Goal: Transaction & Acquisition: Download file/media

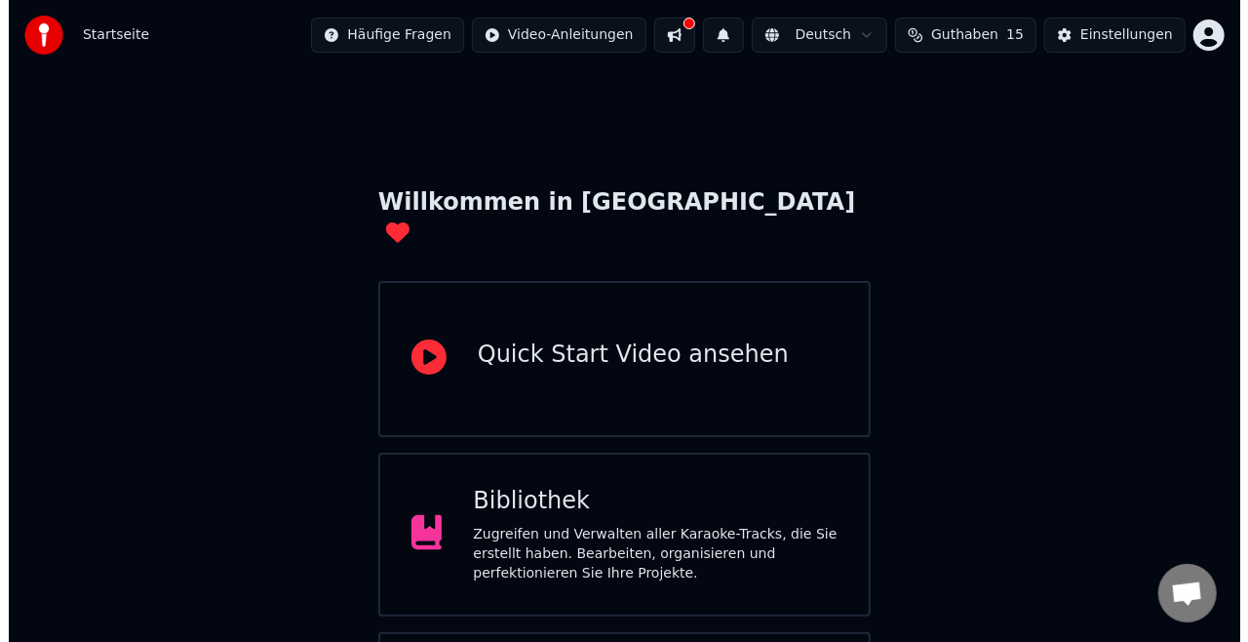
scroll to position [123, 0]
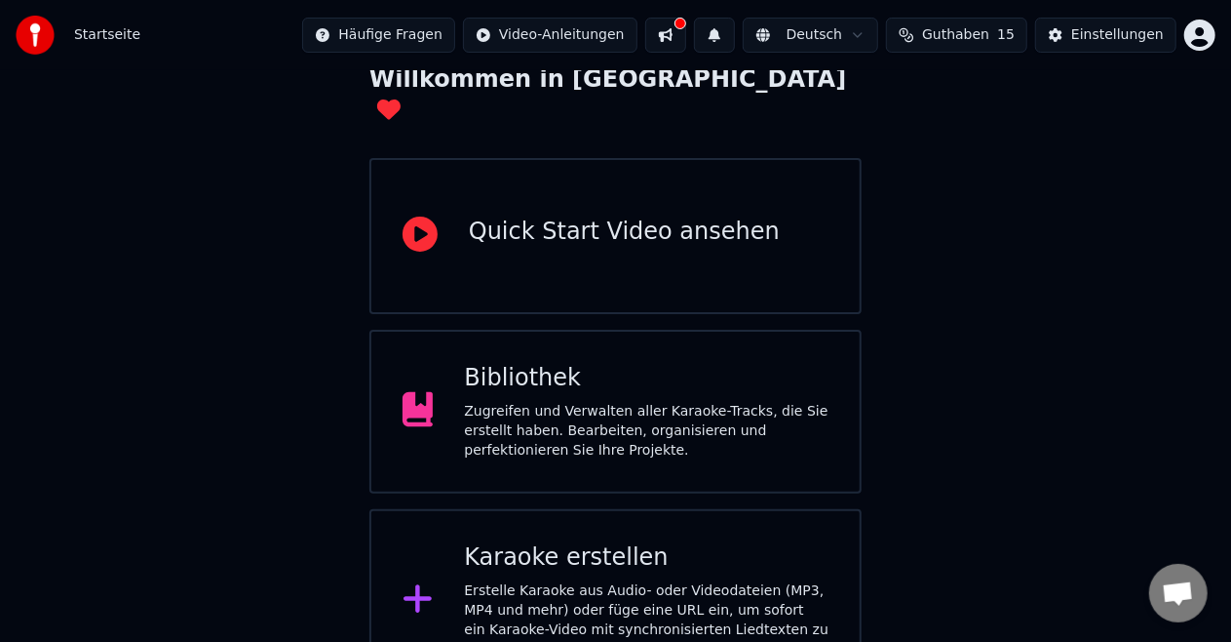
click at [588, 542] on div "Karaoke erstellen" at bounding box center [646, 557] width 365 height 31
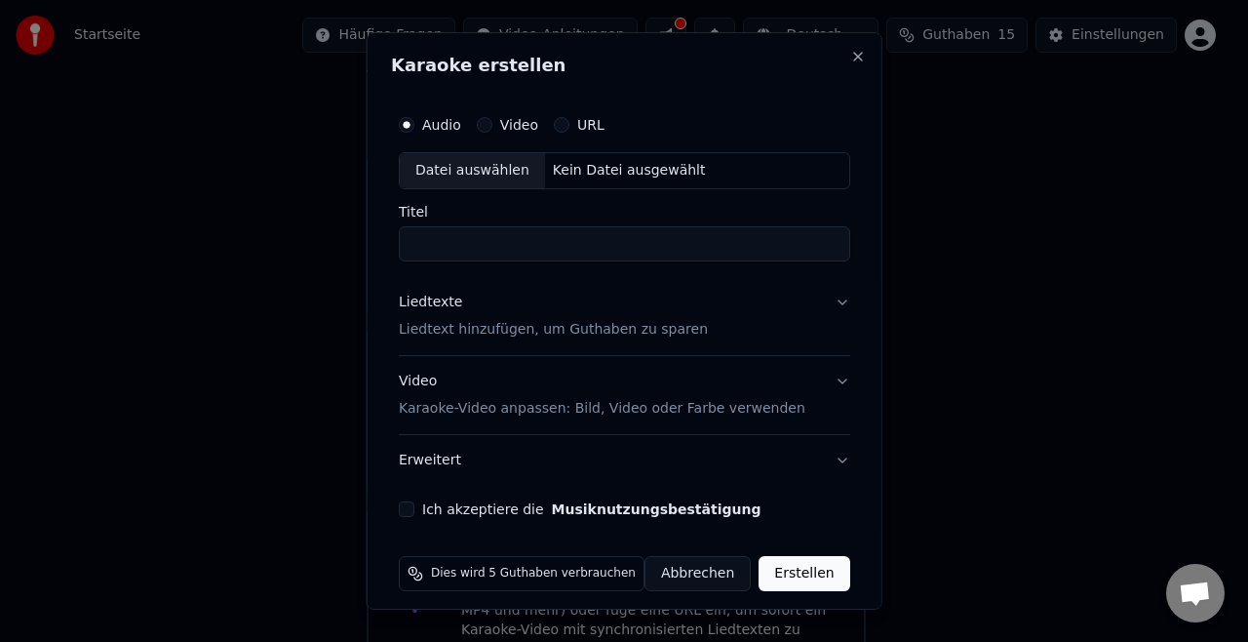
click at [495, 175] on div "Datei auswählen" at bounding box center [472, 170] width 145 height 35
type input "**********"
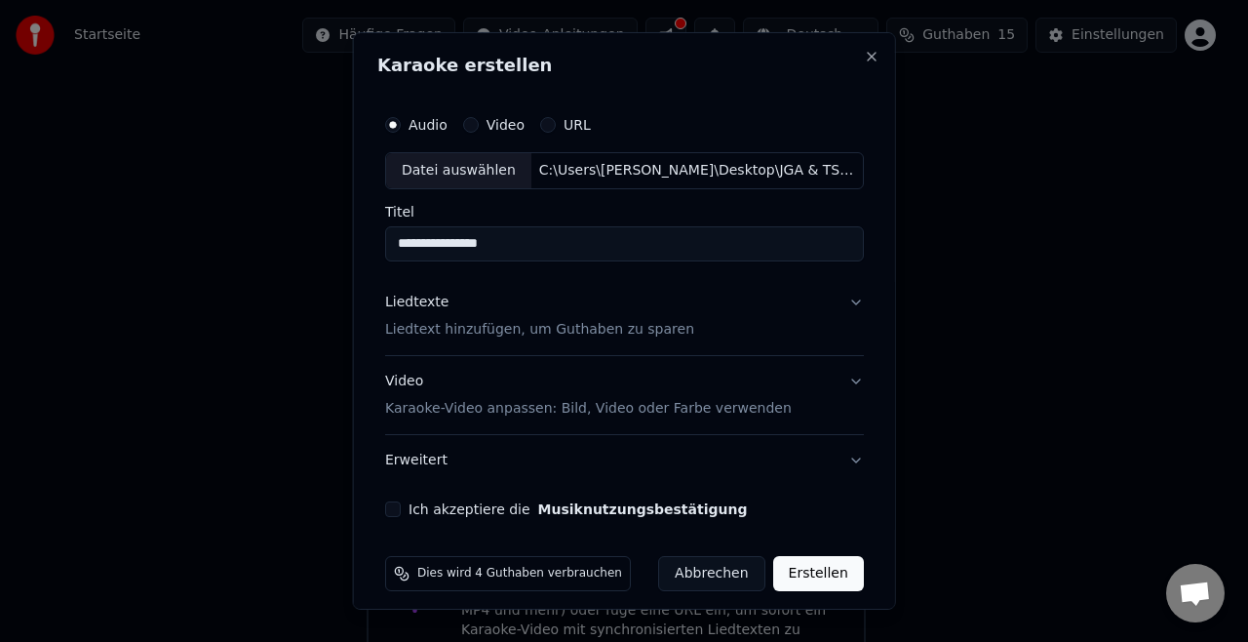
scroll to position [11, 0]
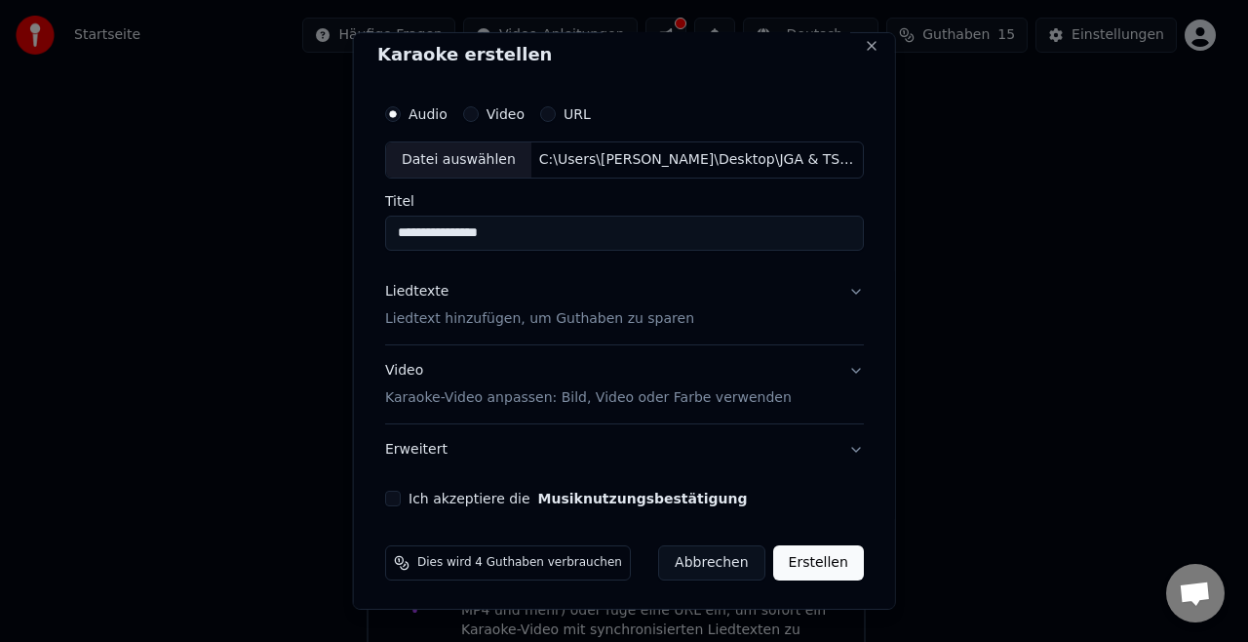
click at [545, 304] on div "Liedtexte Liedtext hinzufügen, um Guthaben zu sparen" at bounding box center [539, 305] width 309 height 47
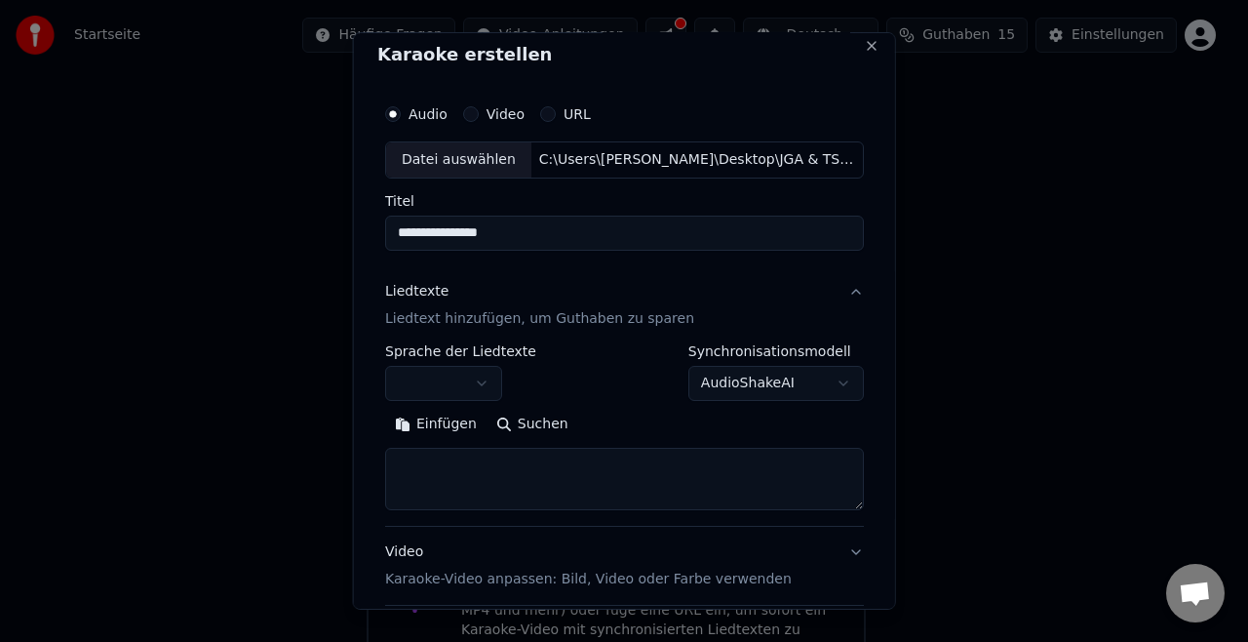
click at [470, 373] on button "button" at bounding box center [443, 383] width 117 height 35
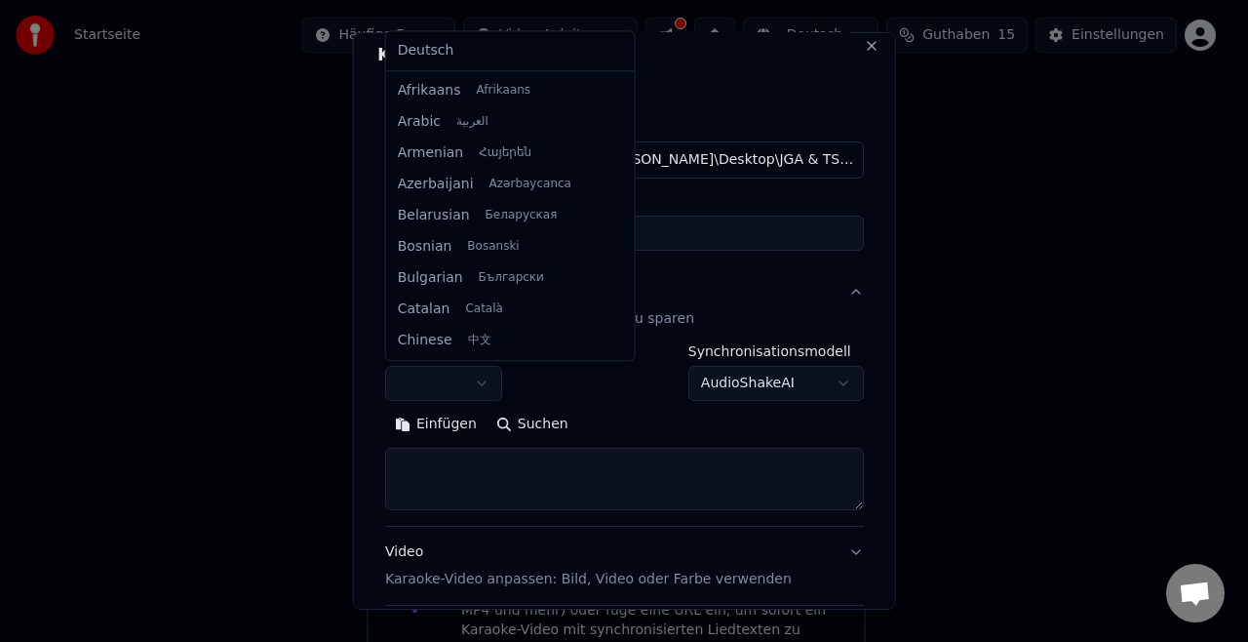
scroll to position [218, 0]
select select "**"
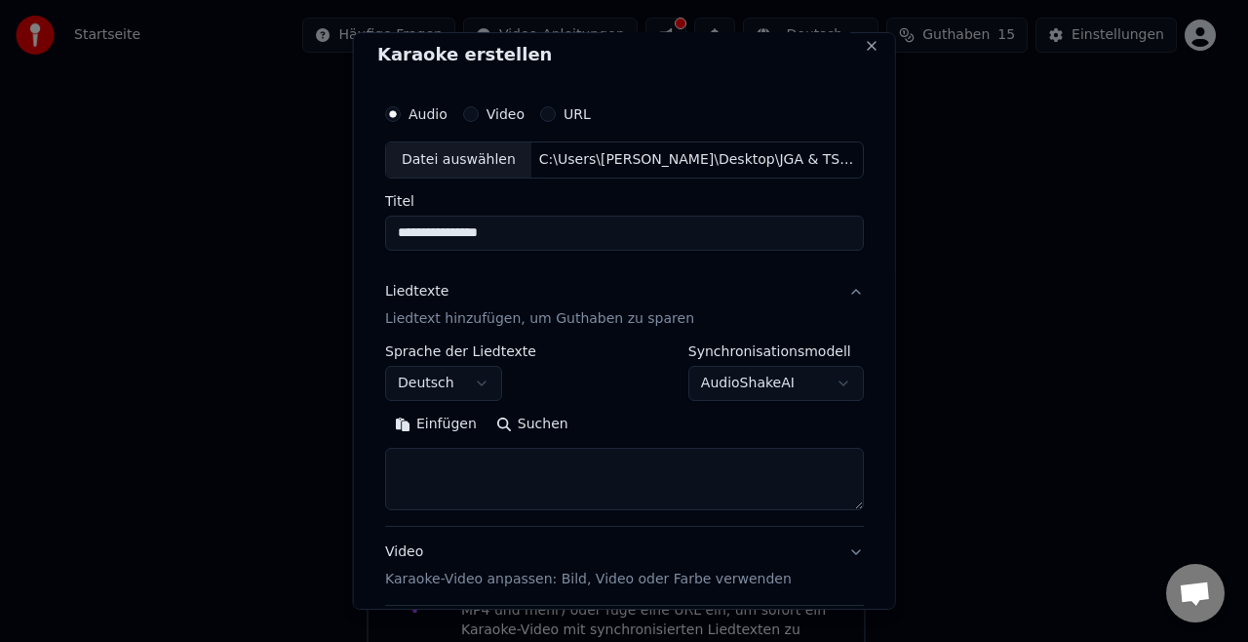
click at [468, 450] on textarea at bounding box center [624, 479] width 479 height 62
paste textarea "**********"
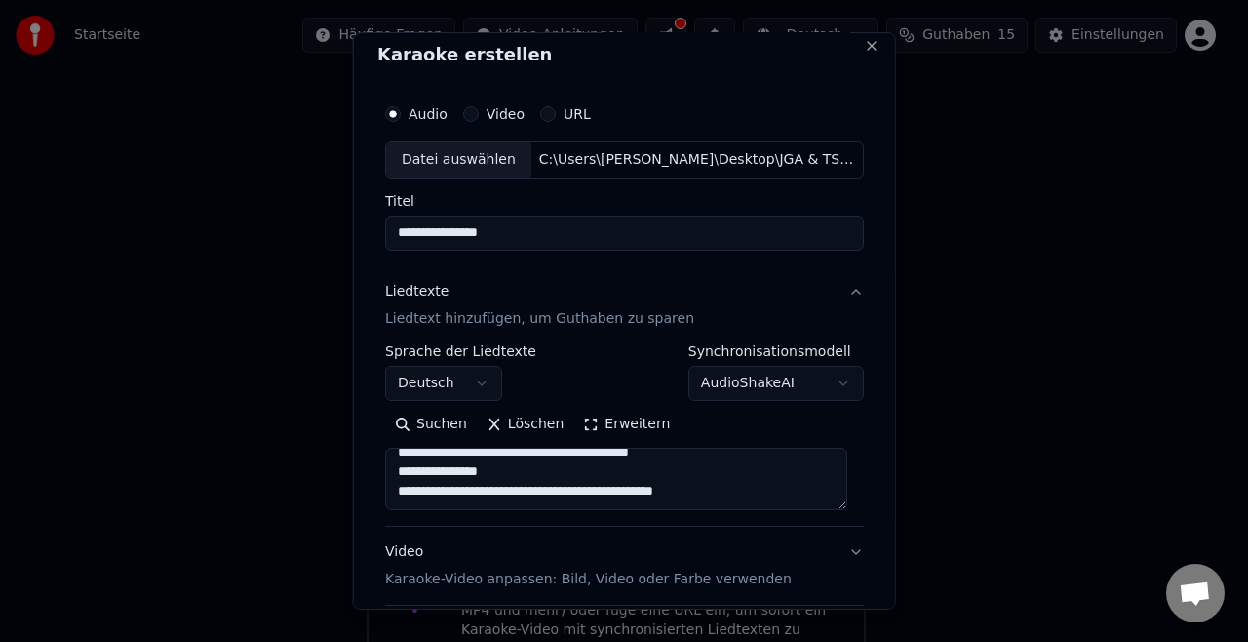
scroll to position [192, 0]
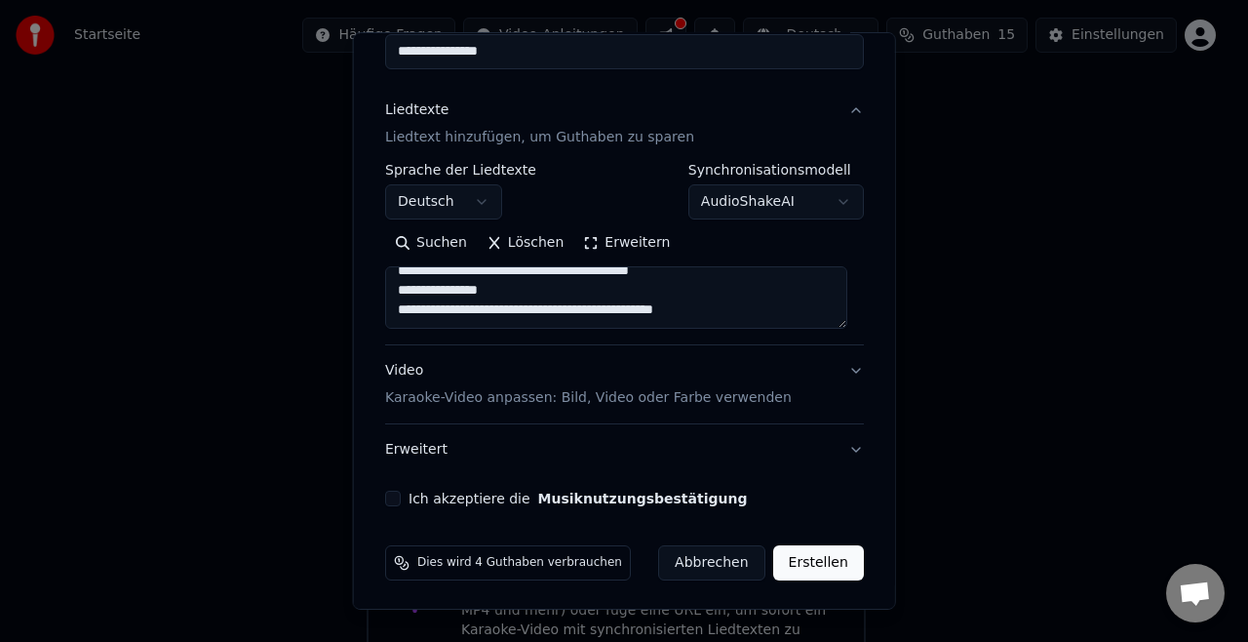
type textarea "**********"
click at [564, 390] on p "Karaoke-Video anpassen: Bild, Video oder Farbe verwenden" at bounding box center [588, 397] width 407 height 19
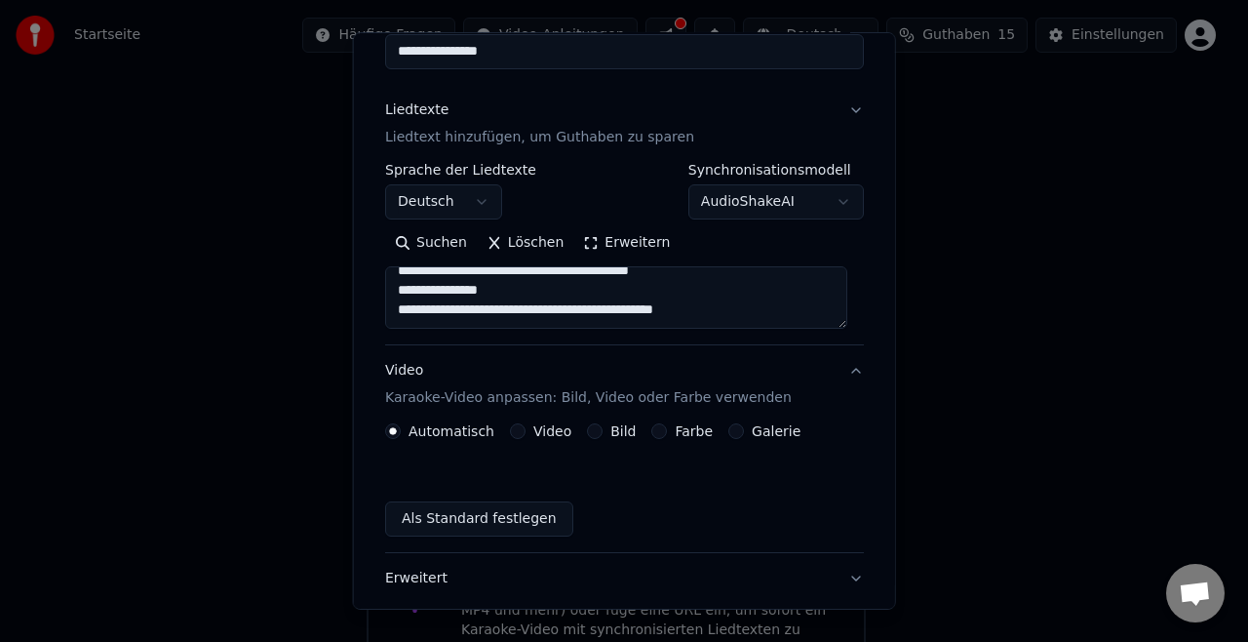
scroll to position [140, 0]
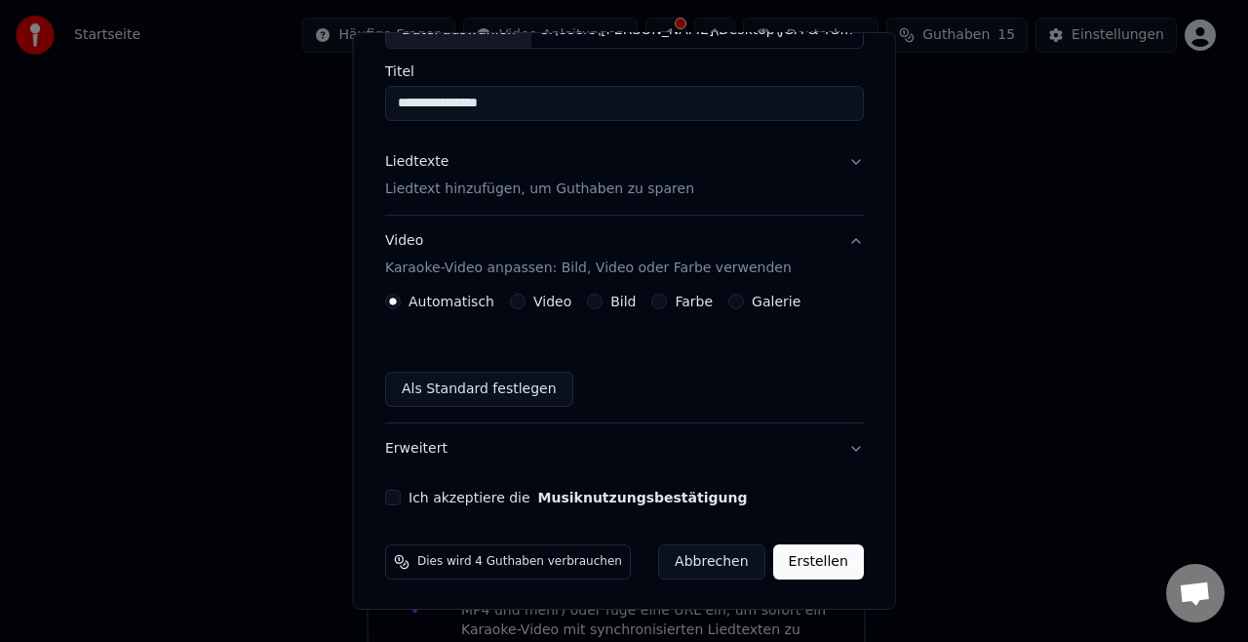
click at [538, 298] on label "Video" at bounding box center [552, 301] width 38 height 14
click at [526, 298] on button "Video" at bounding box center [518, 301] width 16 height 16
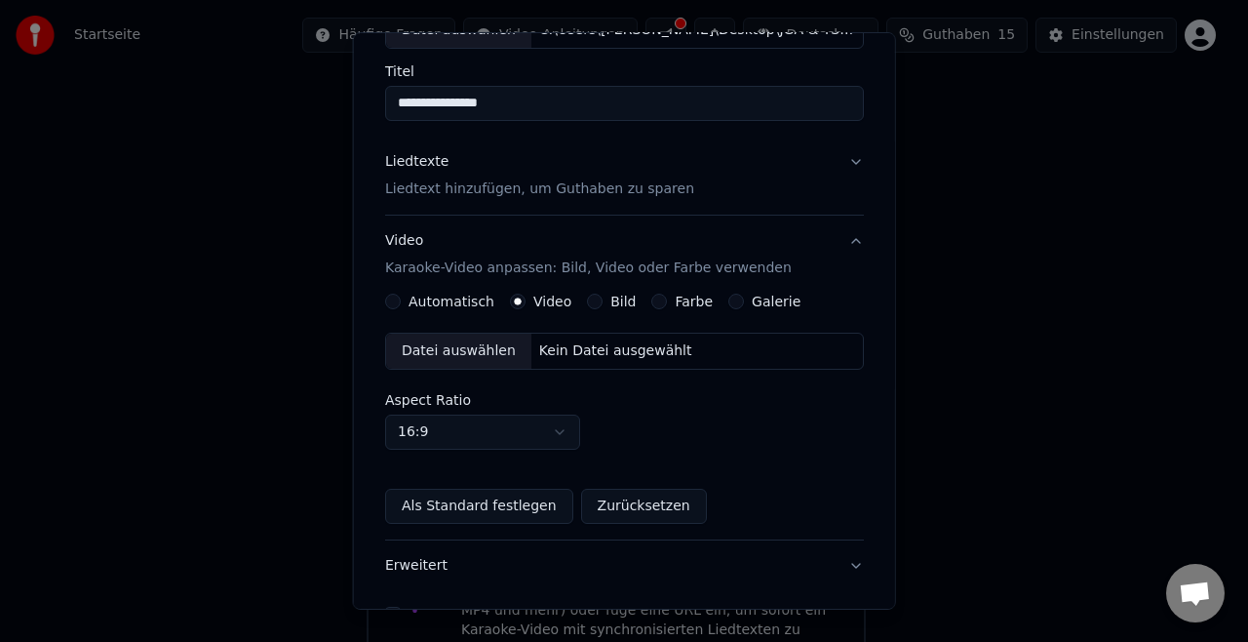
click at [476, 343] on div "Datei auswählen" at bounding box center [458, 350] width 145 height 35
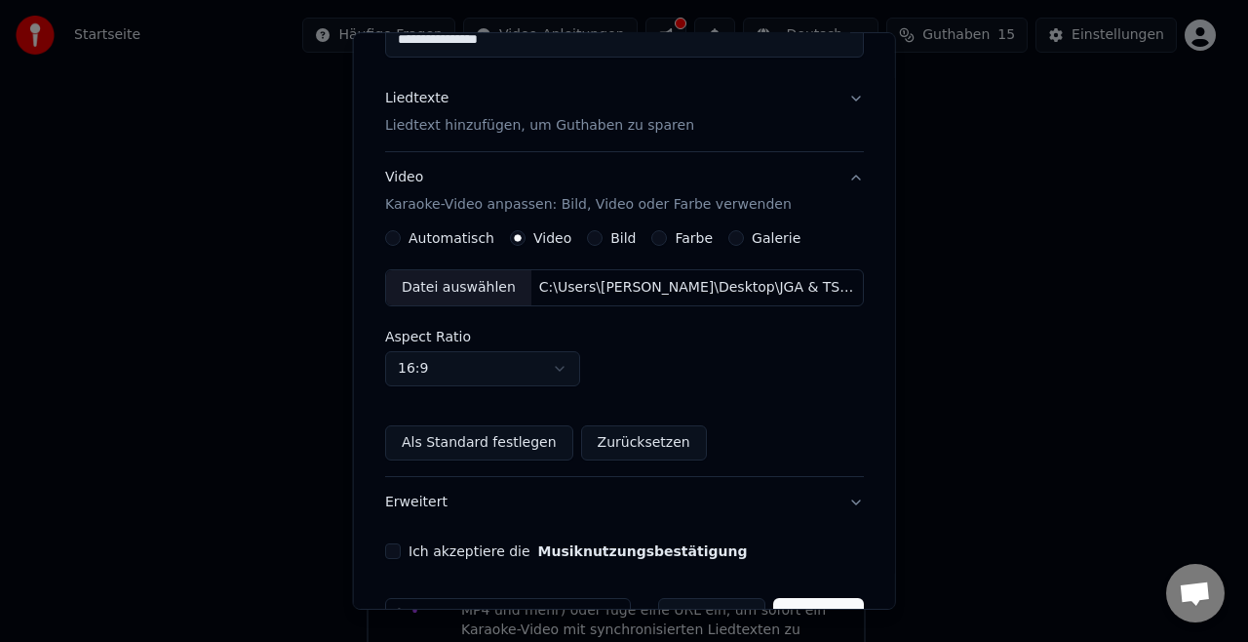
scroll to position [255, 0]
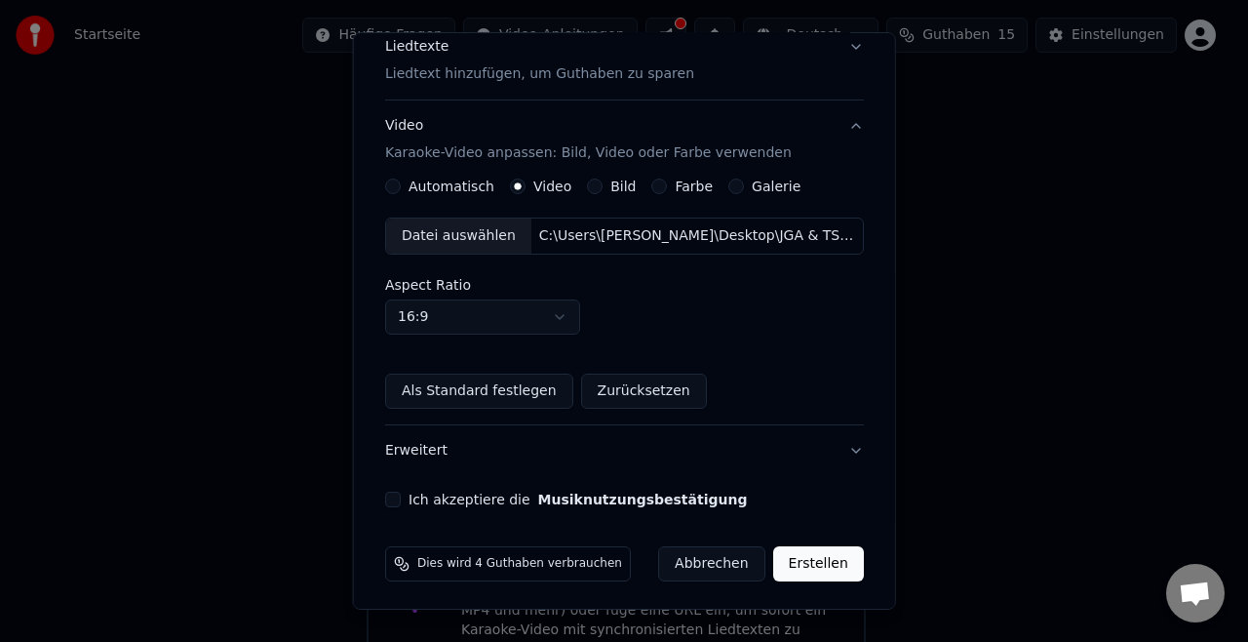
click at [394, 494] on button "Ich akzeptiere die Musiknutzungsbestätigung" at bounding box center [393, 499] width 16 height 16
click at [835, 443] on button "Erweitert" at bounding box center [624, 450] width 479 height 51
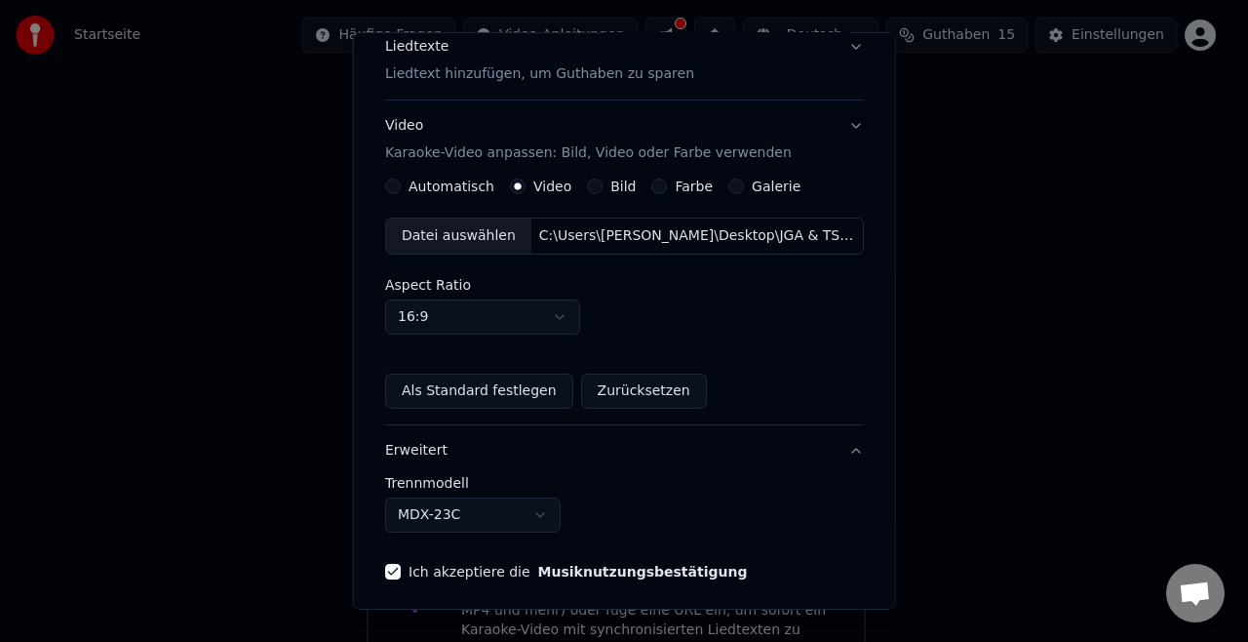
scroll to position [84, 0]
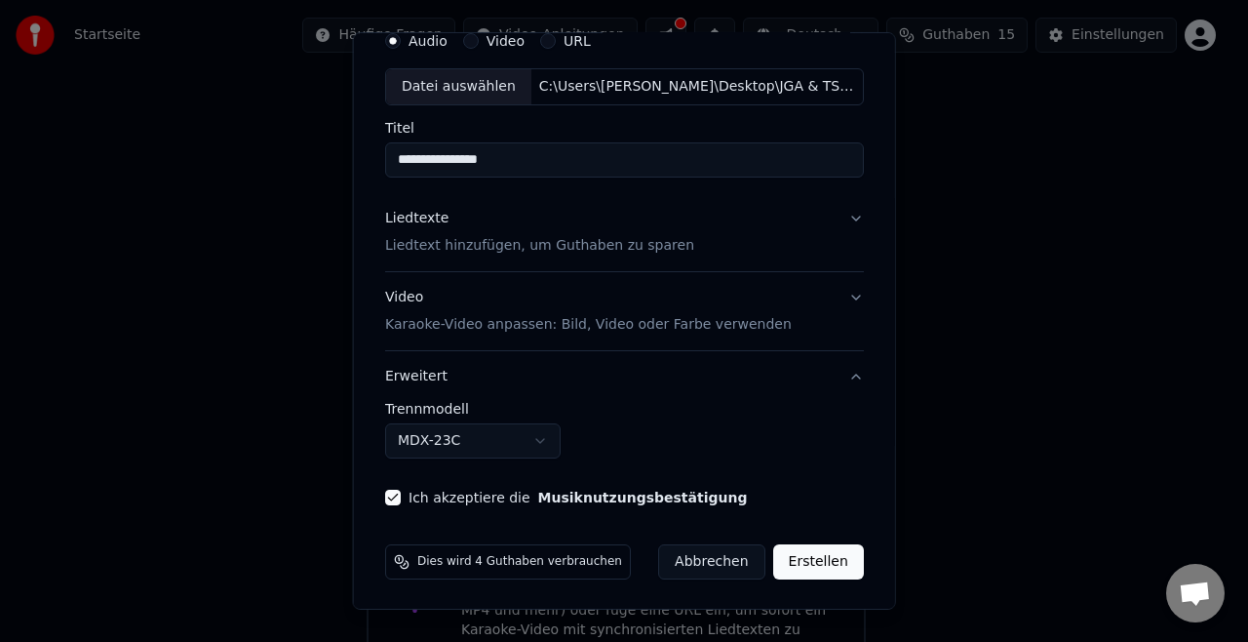
click at [443, 433] on body "**********" at bounding box center [615, 284] width 1231 height 815
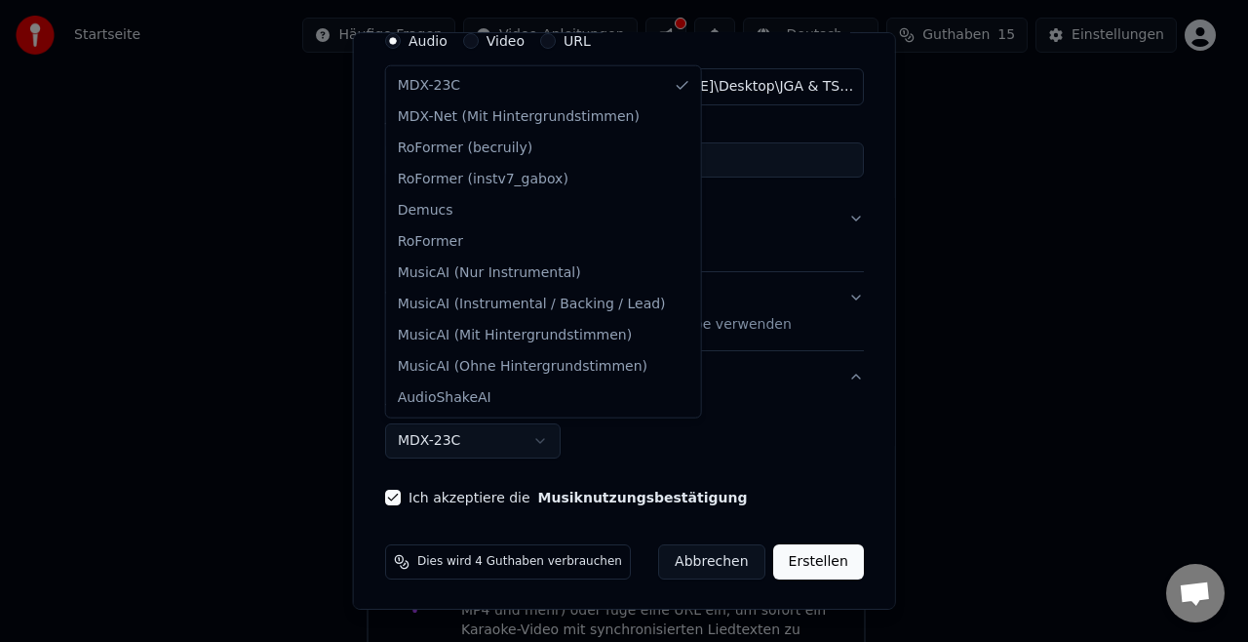
select select "**********"
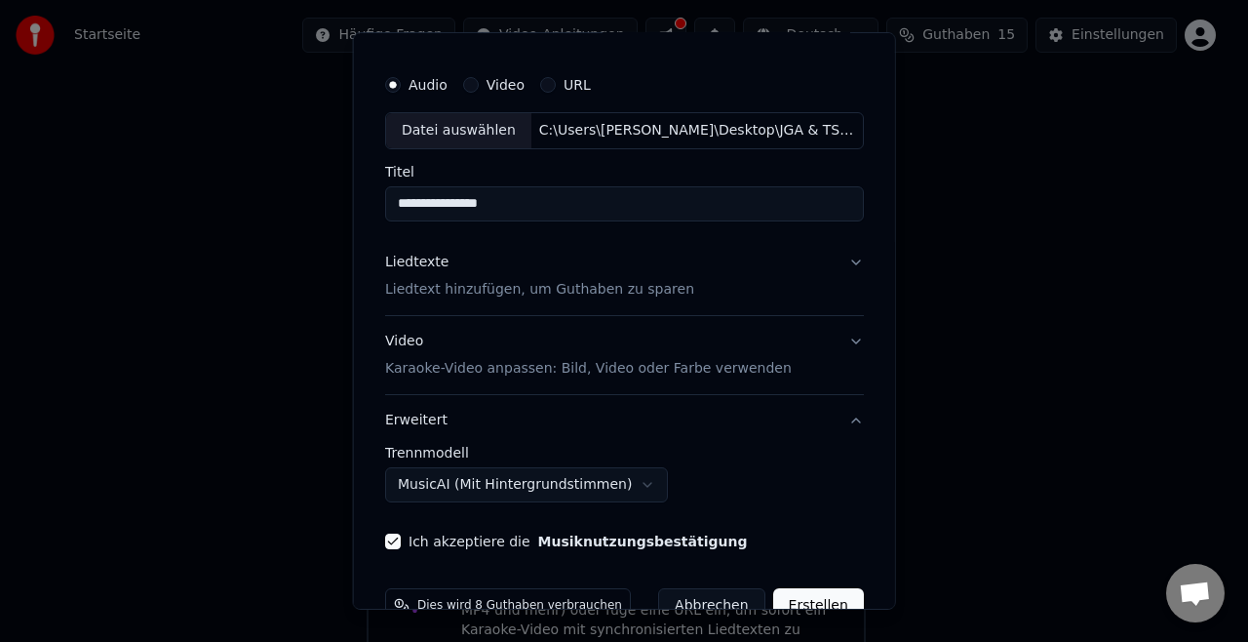
scroll to position [83, 0]
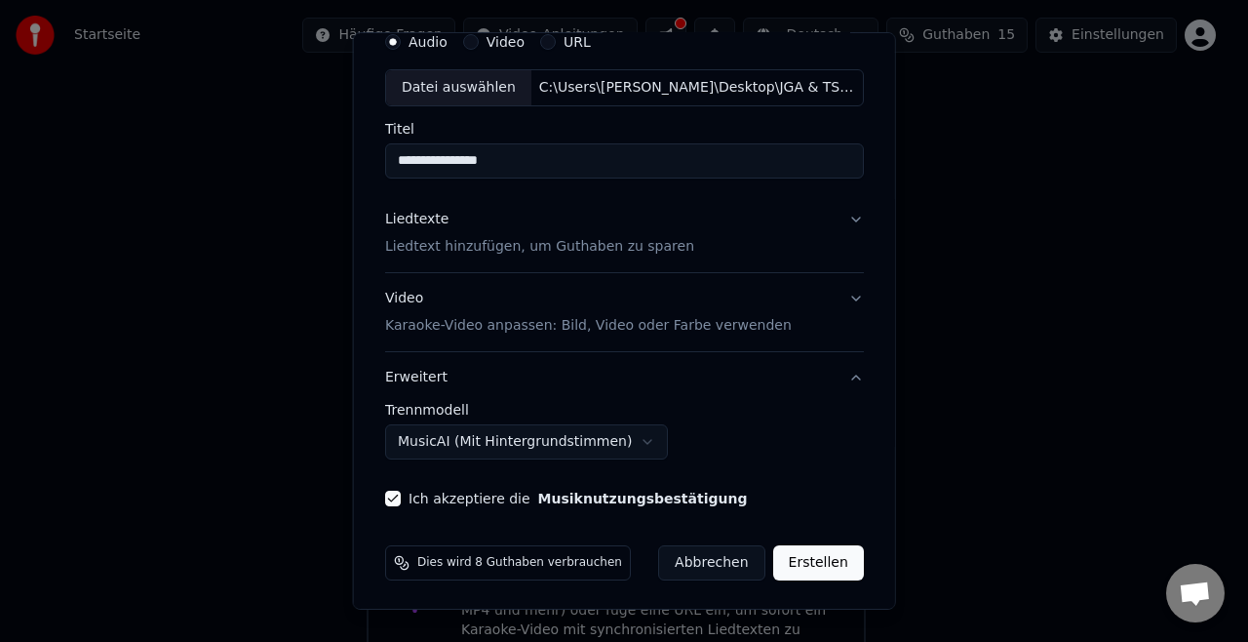
drag, startPoint x: 594, startPoint y: 156, endPoint x: 379, endPoint y: 172, distance: 215.1
click at [379, 172] on div "**********" at bounding box center [624, 264] width 494 height 499
type input "**********"
click at [809, 567] on button "Erstellen" at bounding box center [817, 562] width 91 height 35
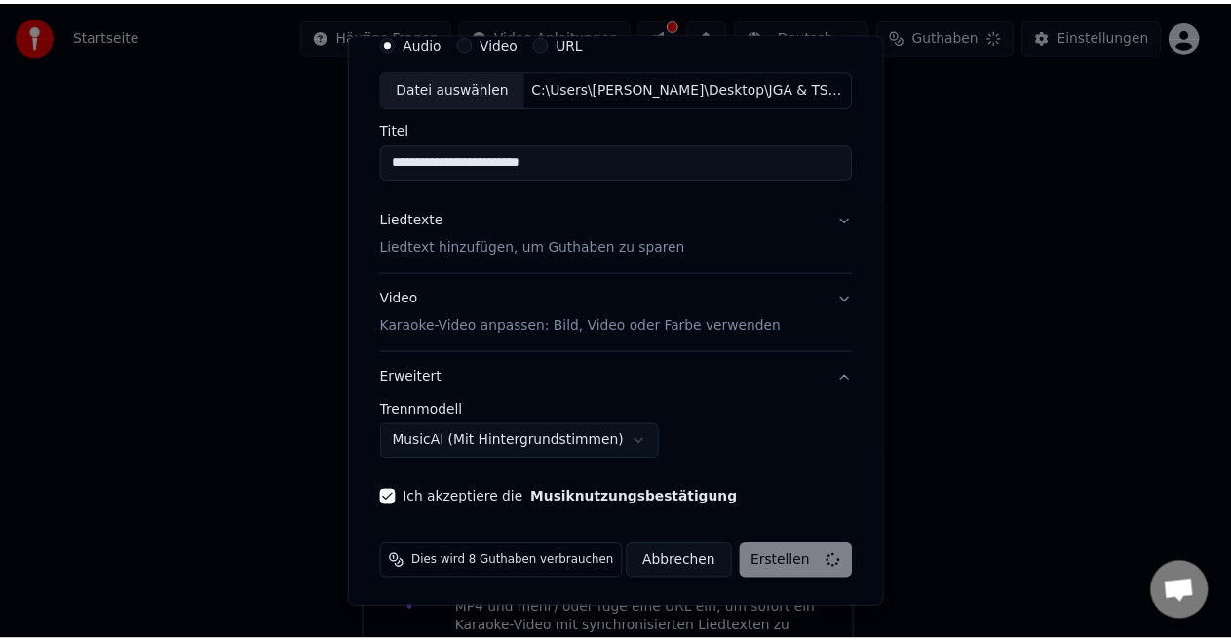
scroll to position [30, 0]
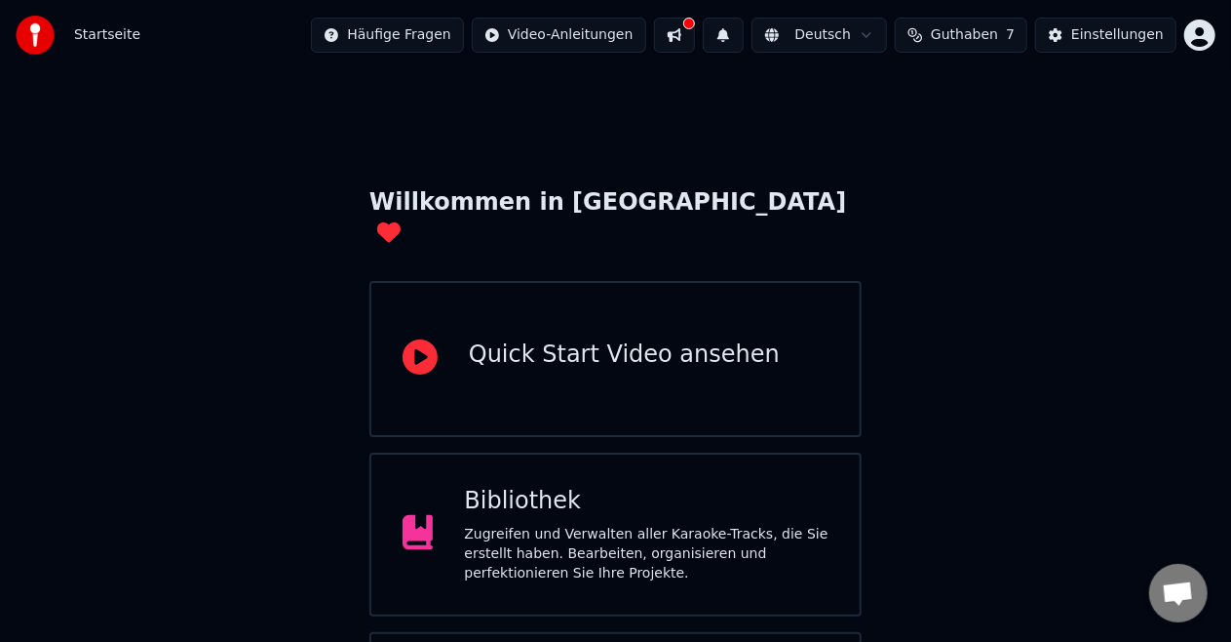
scroll to position [123, 0]
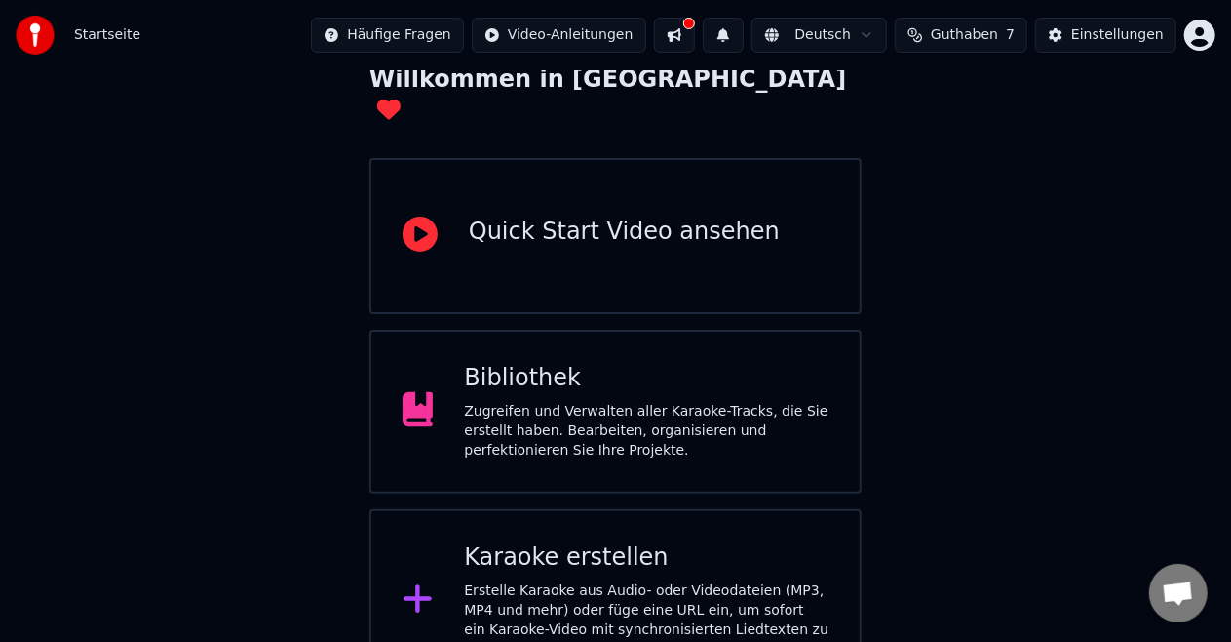
click at [538, 363] on div "Bibliothek" at bounding box center [646, 378] width 365 height 31
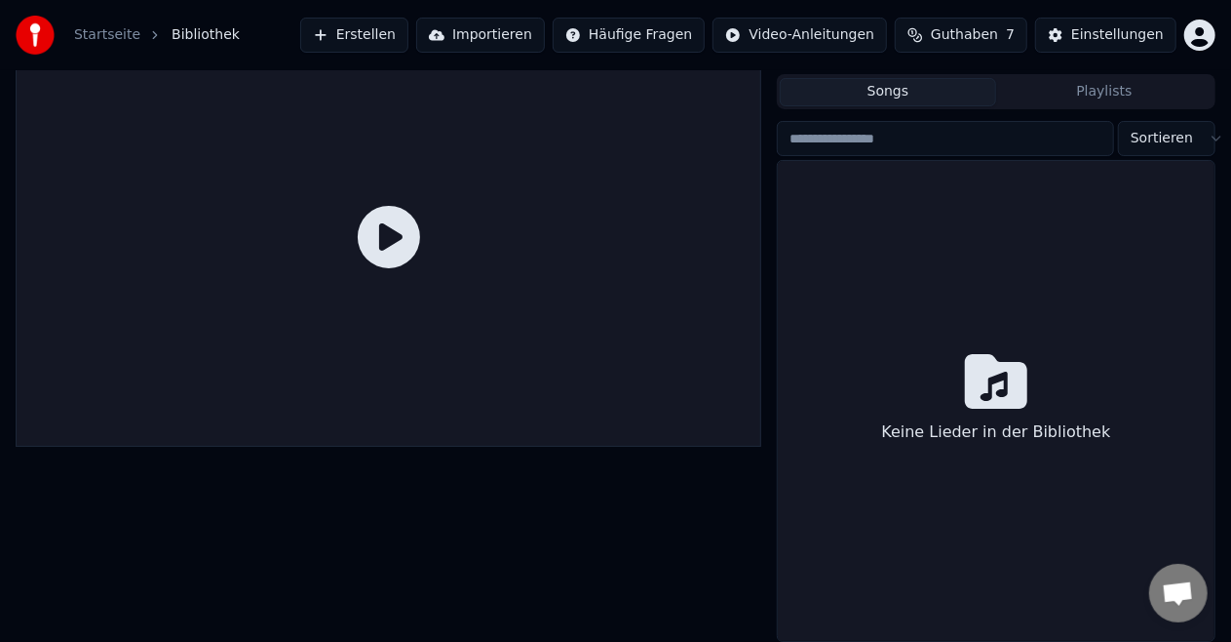
scroll to position [42, 0]
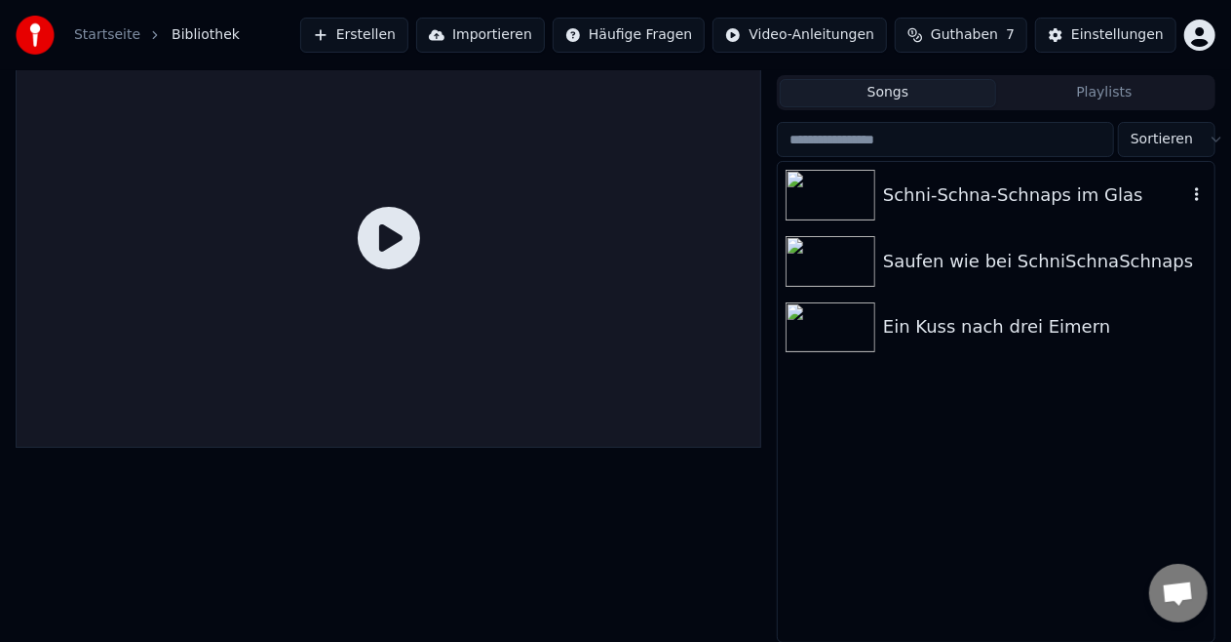
click at [978, 197] on div "Schni-Schna-Schnaps im Glas" at bounding box center [1035, 194] width 304 height 27
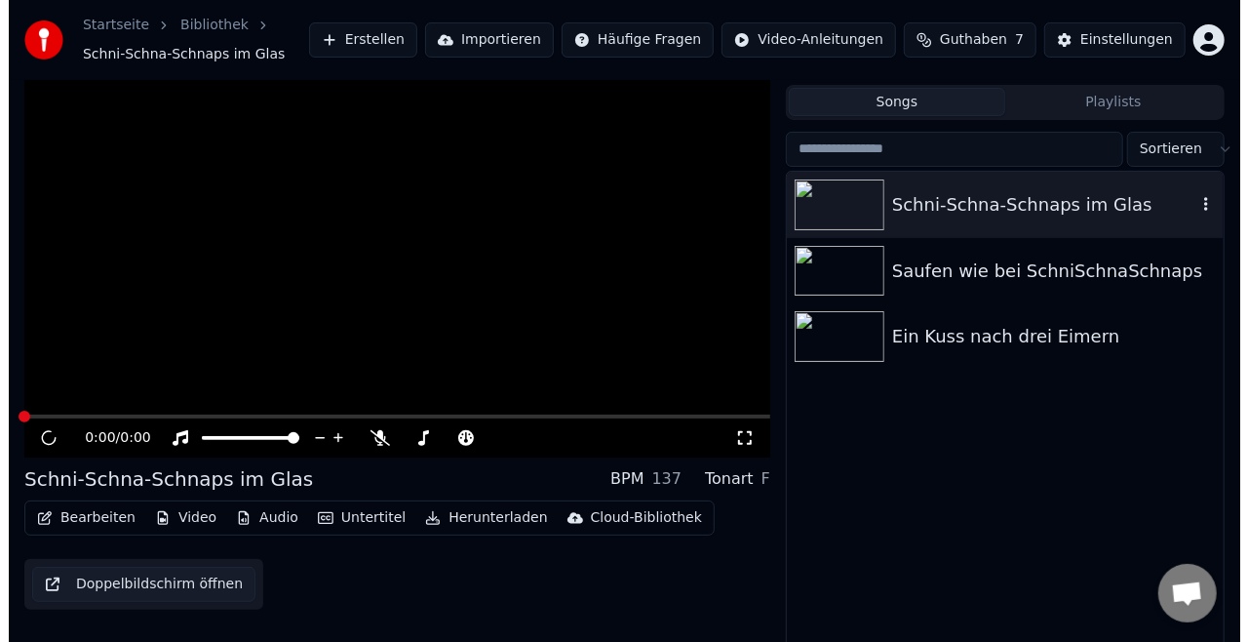
scroll to position [52, 0]
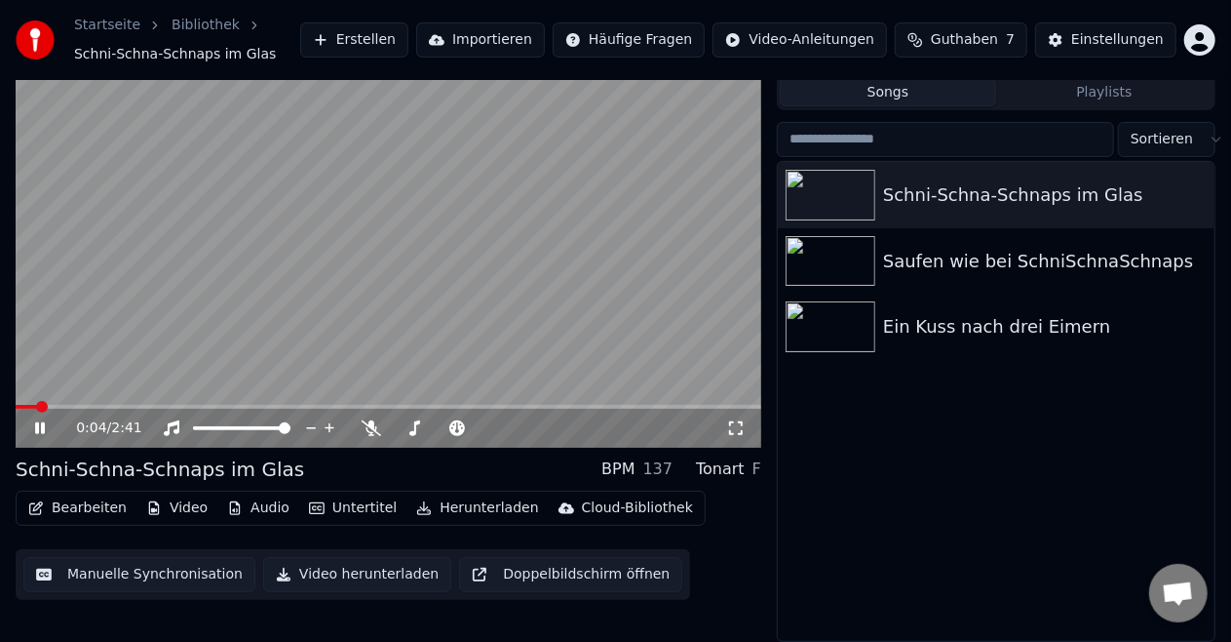
click at [245, 505] on button "Audio" at bounding box center [258, 507] width 78 height 27
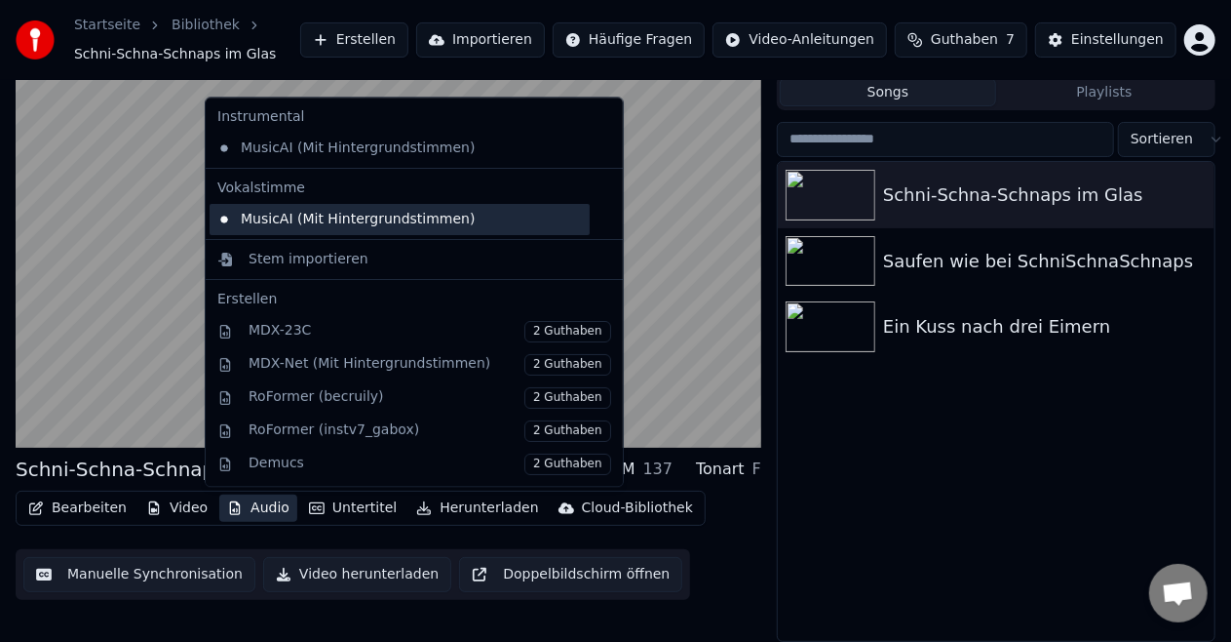
click at [370, 222] on div "MusicAI (Mit Hintergrundstimmen)" at bounding box center [400, 219] width 380 height 31
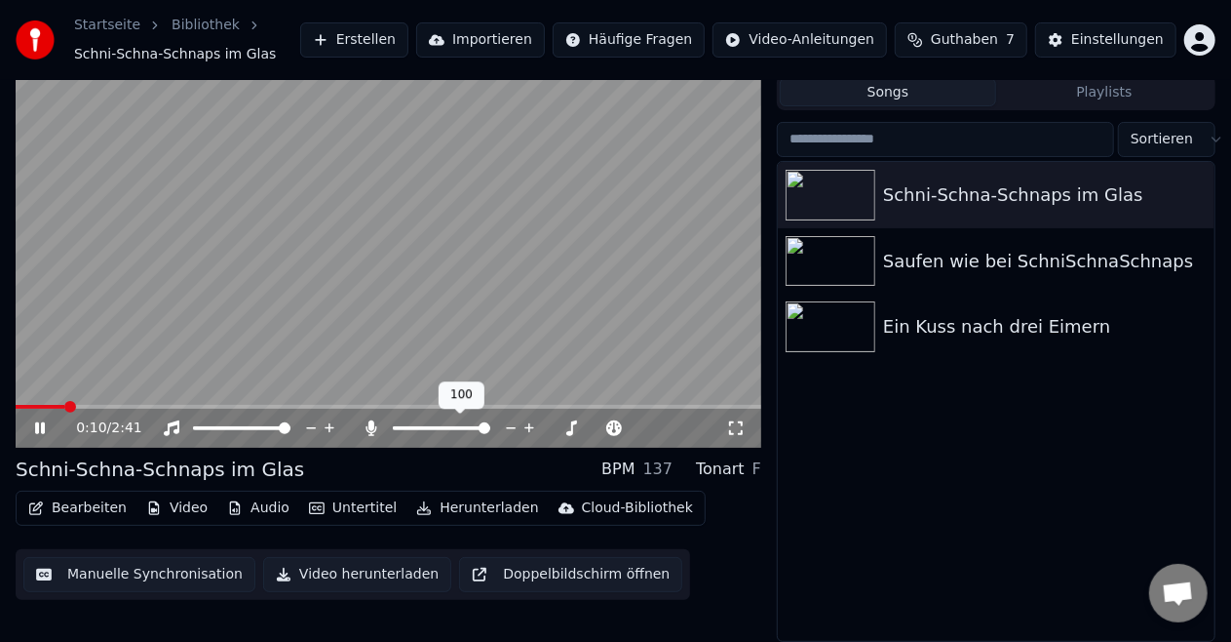
click at [490, 434] on span at bounding box center [485, 428] width 12 height 12
click at [42, 427] on icon at bounding box center [40, 428] width 10 height 12
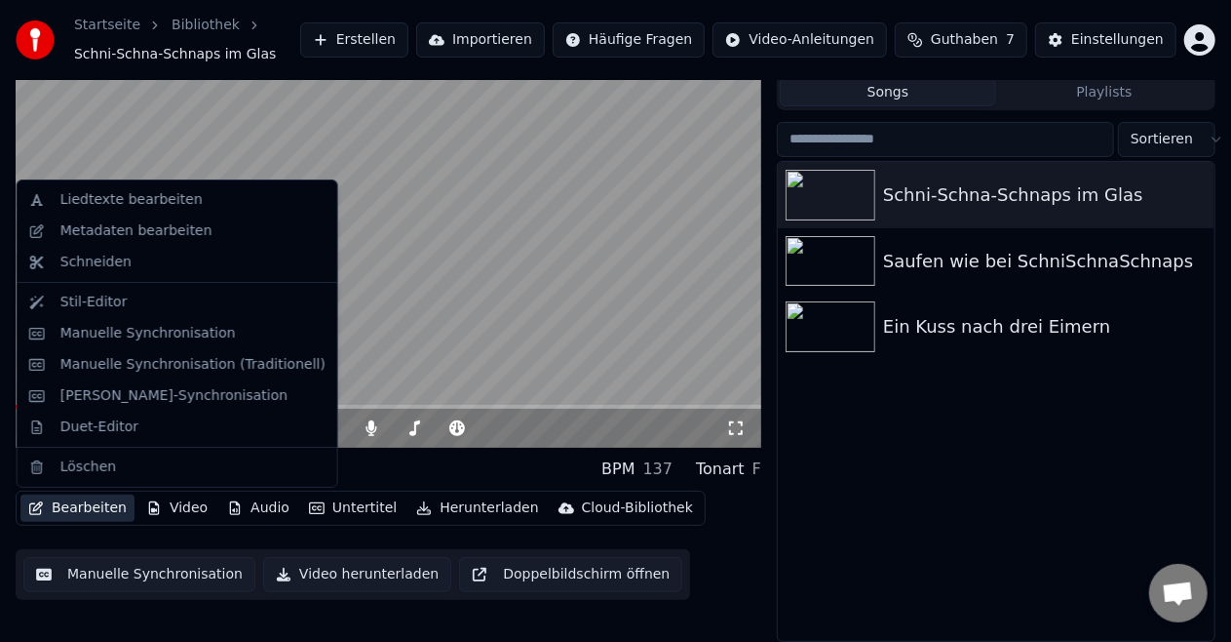
click at [88, 504] on button "Bearbeiten" at bounding box center [77, 507] width 114 height 27
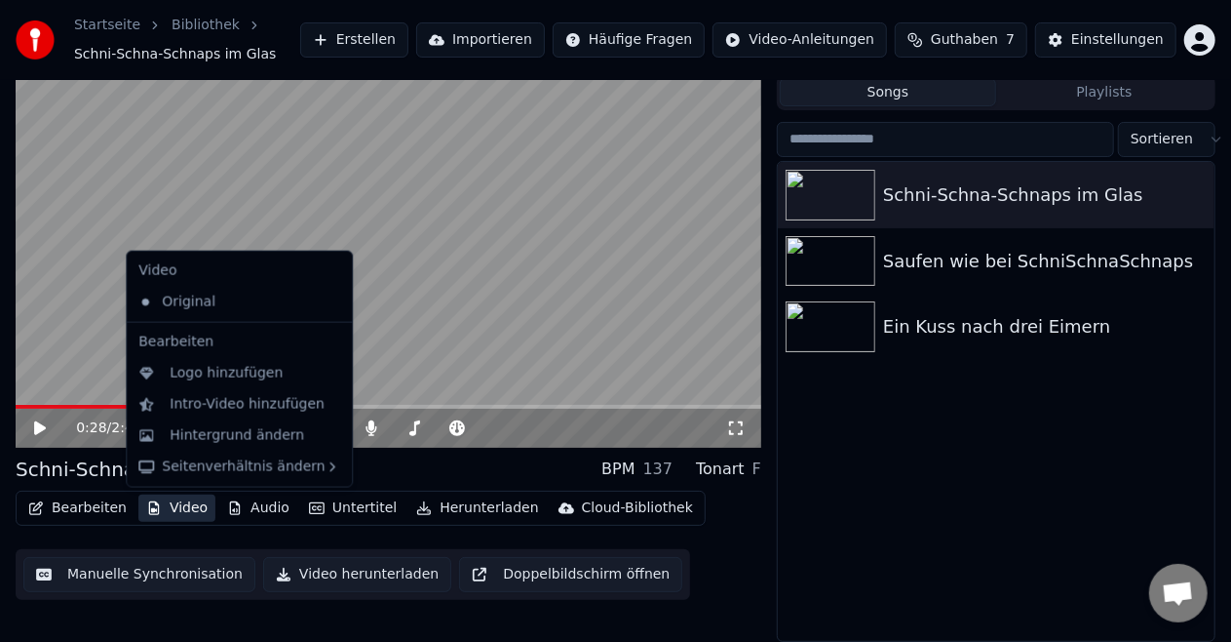
click at [164, 509] on button "Video" at bounding box center [176, 507] width 77 height 27
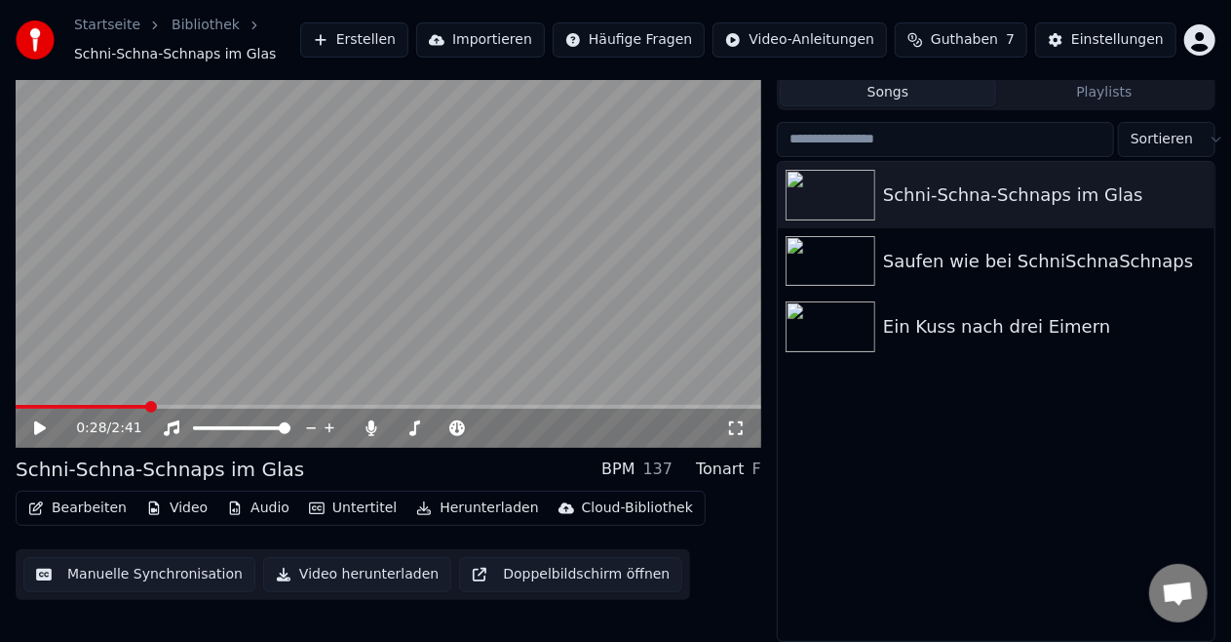
click at [164, 509] on button "Video" at bounding box center [176, 507] width 77 height 27
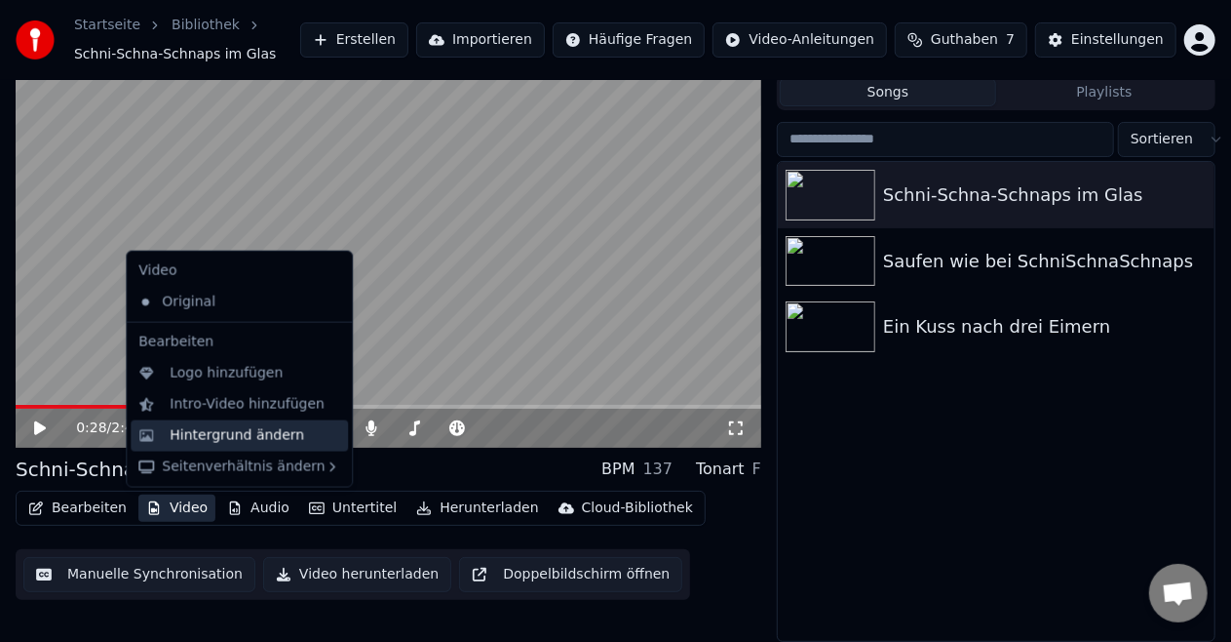
click at [248, 426] on div "Hintergrund ändern" at bounding box center [237, 435] width 135 height 19
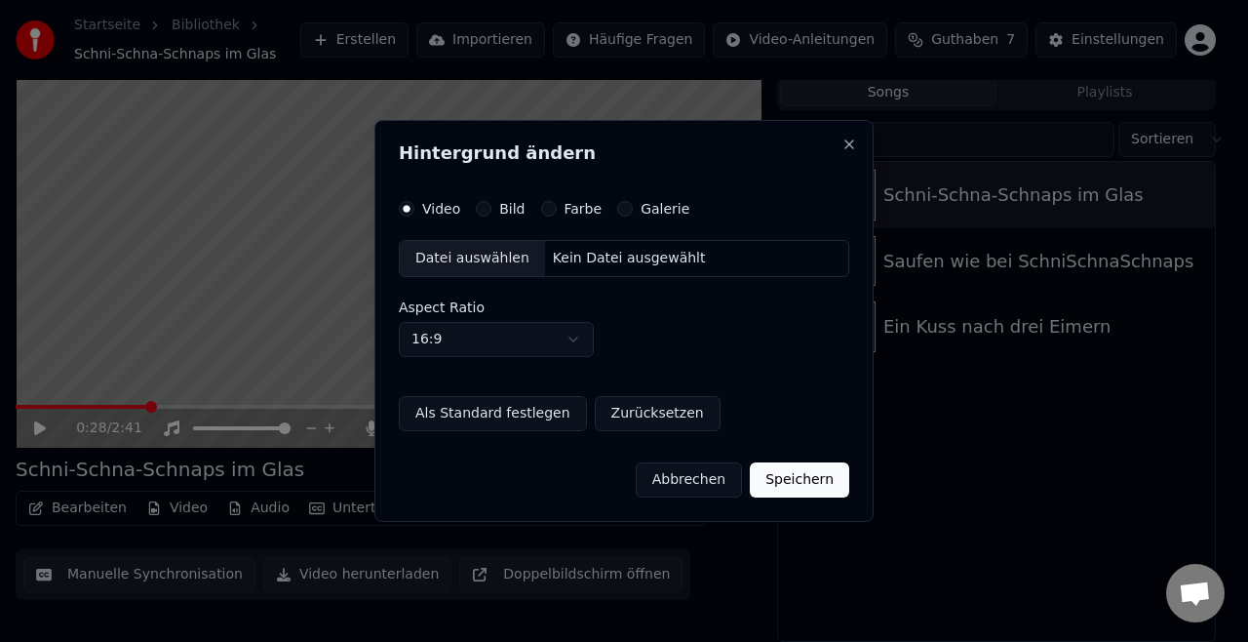
click at [453, 271] on div "Datei auswählen" at bounding box center [472, 258] width 145 height 35
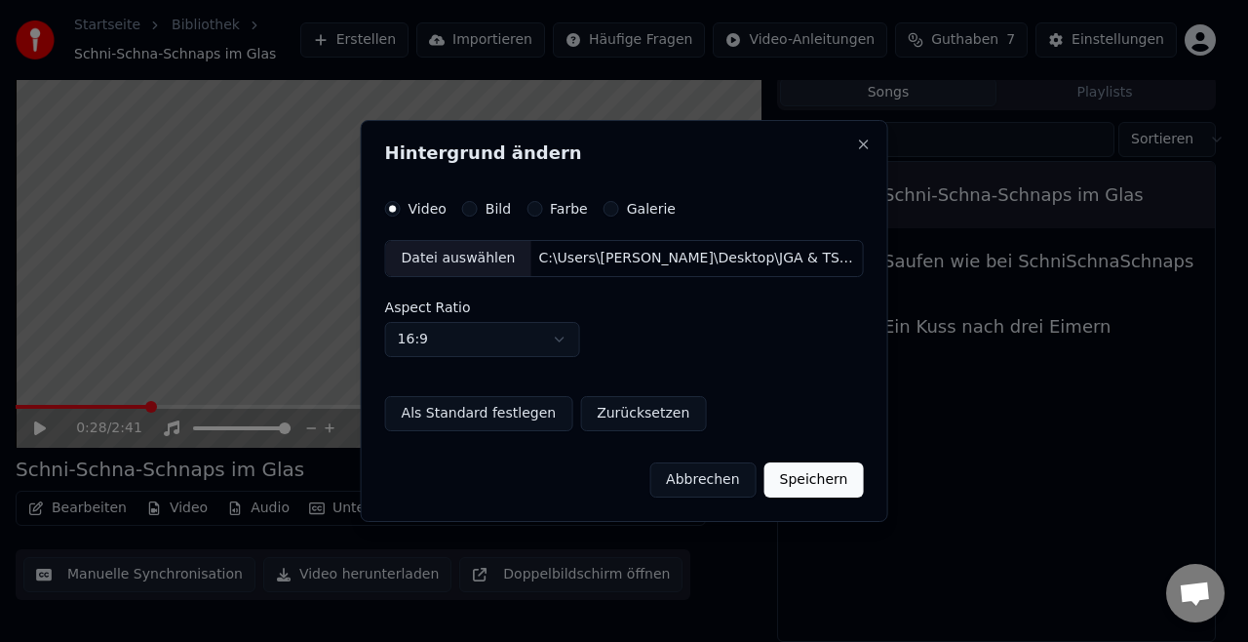
click at [805, 478] on button "Speichern" at bounding box center [813, 479] width 99 height 35
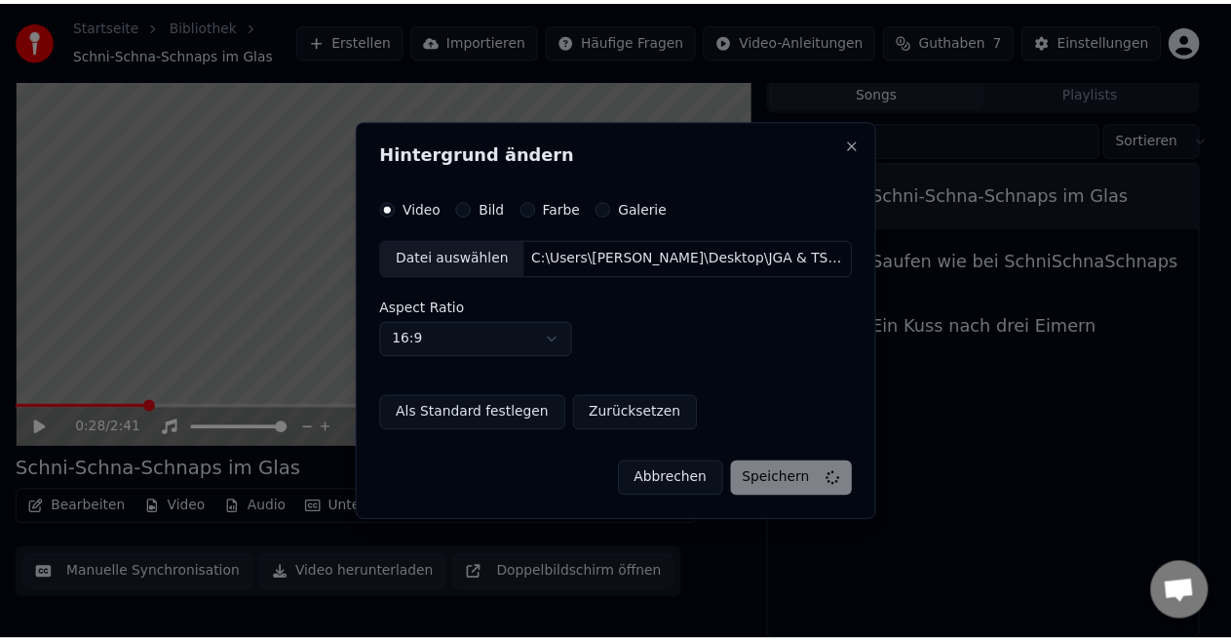
scroll to position [30, 0]
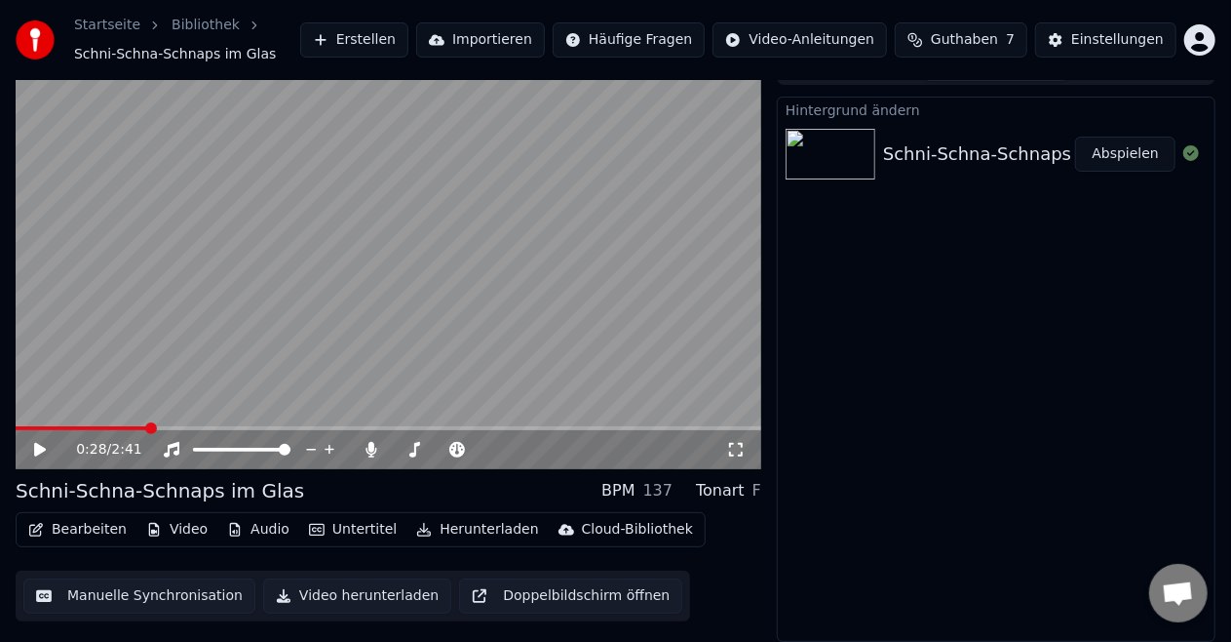
click at [1116, 159] on button "Abspielen" at bounding box center [1125, 153] width 100 height 35
click at [41, 456] on icon at bounding box center [53, 450] width 45 height 16
click at [256, 529] on button "Audio" at bounding box center [258, 529] width 78 height 27
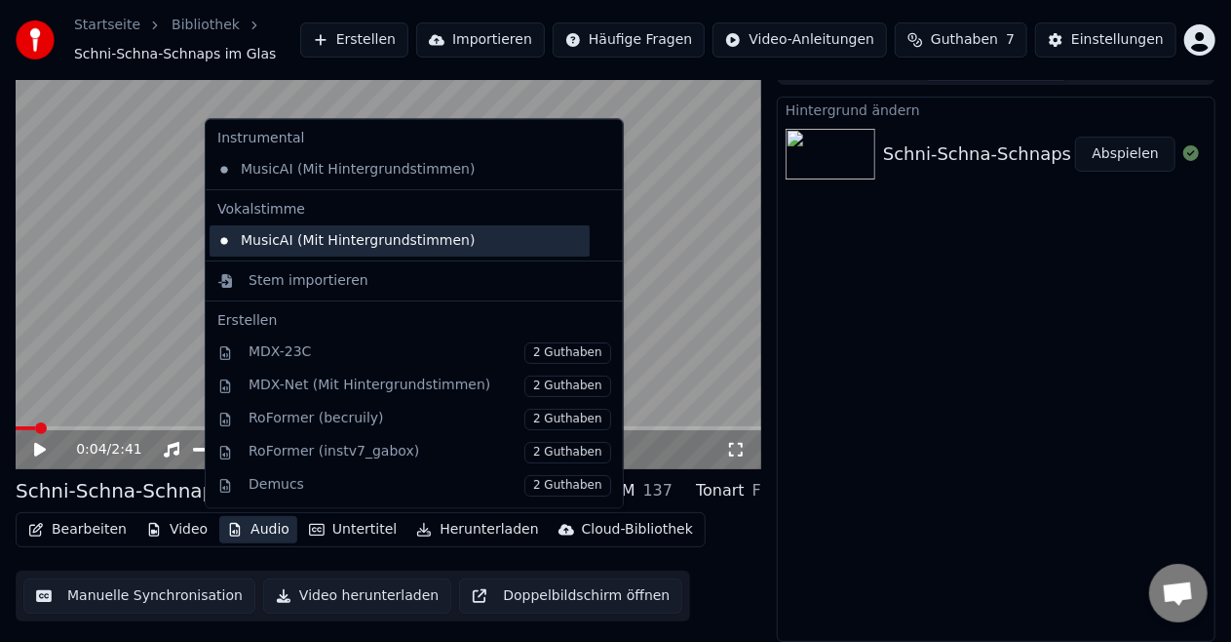
click at [361, 236] on div "MusicAI (Mit Hintergrundstimmen)" at bounding box center [400, 240] width 380 height 31
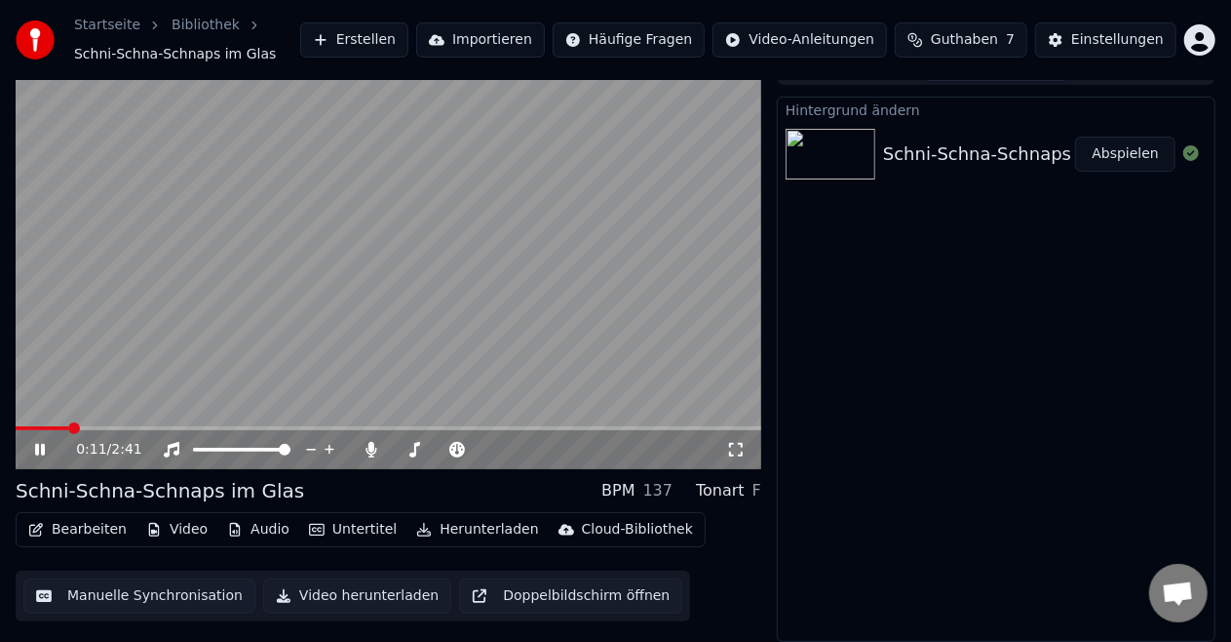
click at [739, 452] on icon at bounding box center [735, 450] width 19 height 16
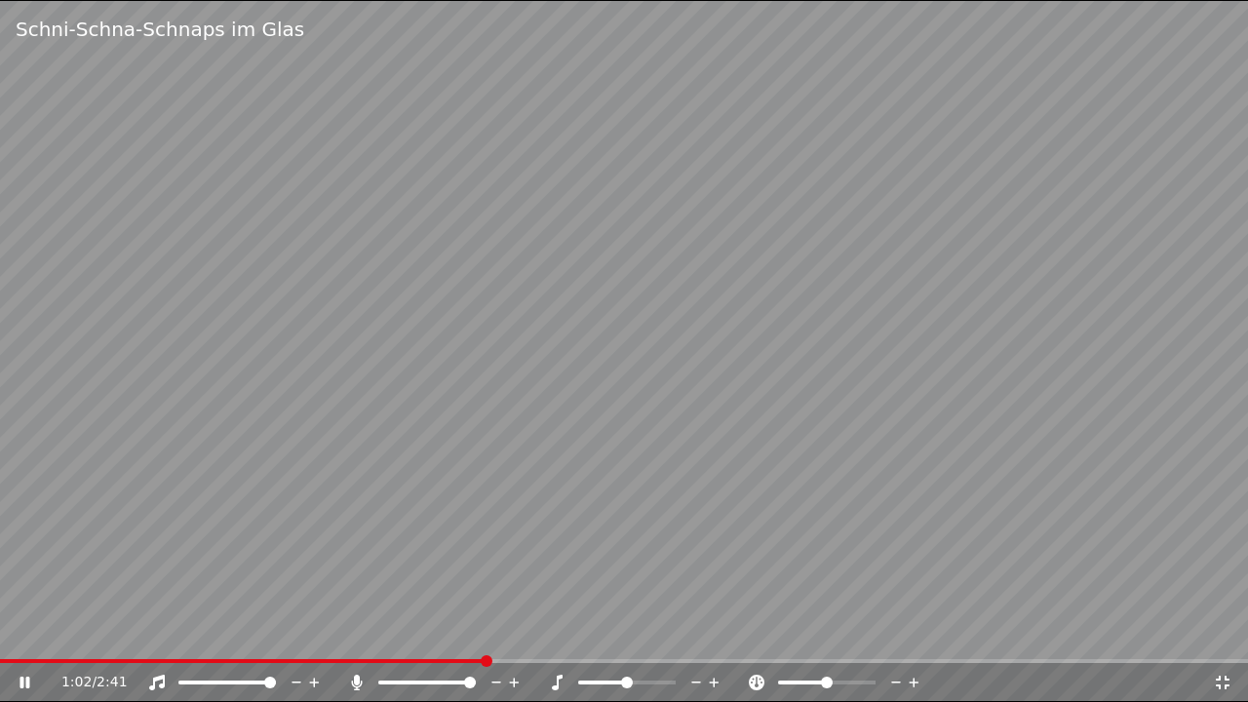
click at [632, 641] on span at bounding box center [627, 683] width 12 height 12
click at [676, 641] on span at bounding box center [670, 683] width 12 height 12
click at [626, 641] on span at bounding box center [627, 683] width 12 height 12
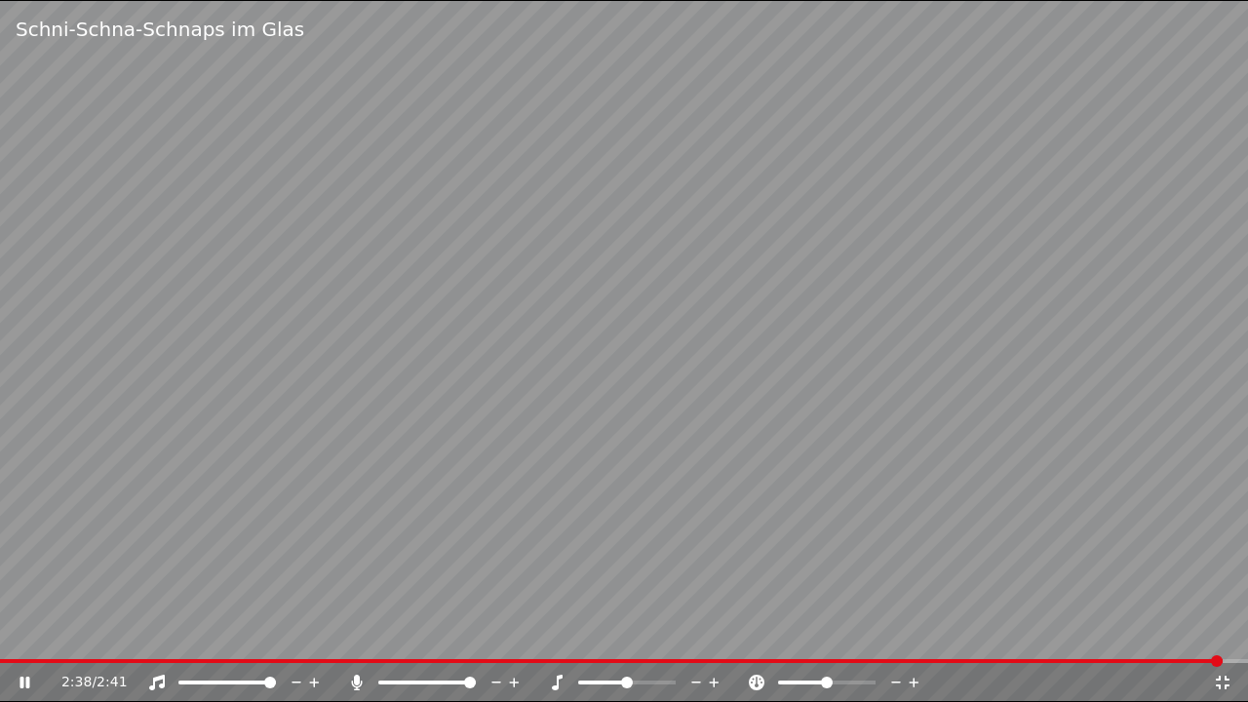
click at [1224, 641] on icon at bounding box center [1222, 683] width 19 height 16
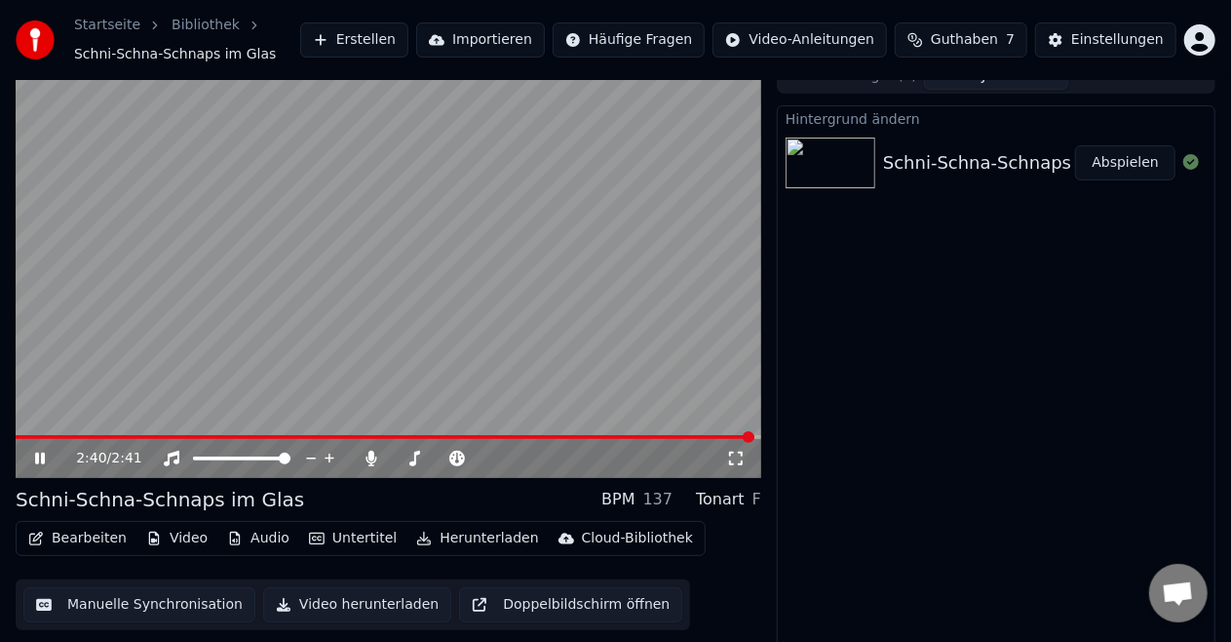
click at [39, 462] on icon at bounding box center [40, 458] width 10 height 12
click at [452, 545] on button "Herunterladen" at bounding box center [477, 538] width 137 height 27
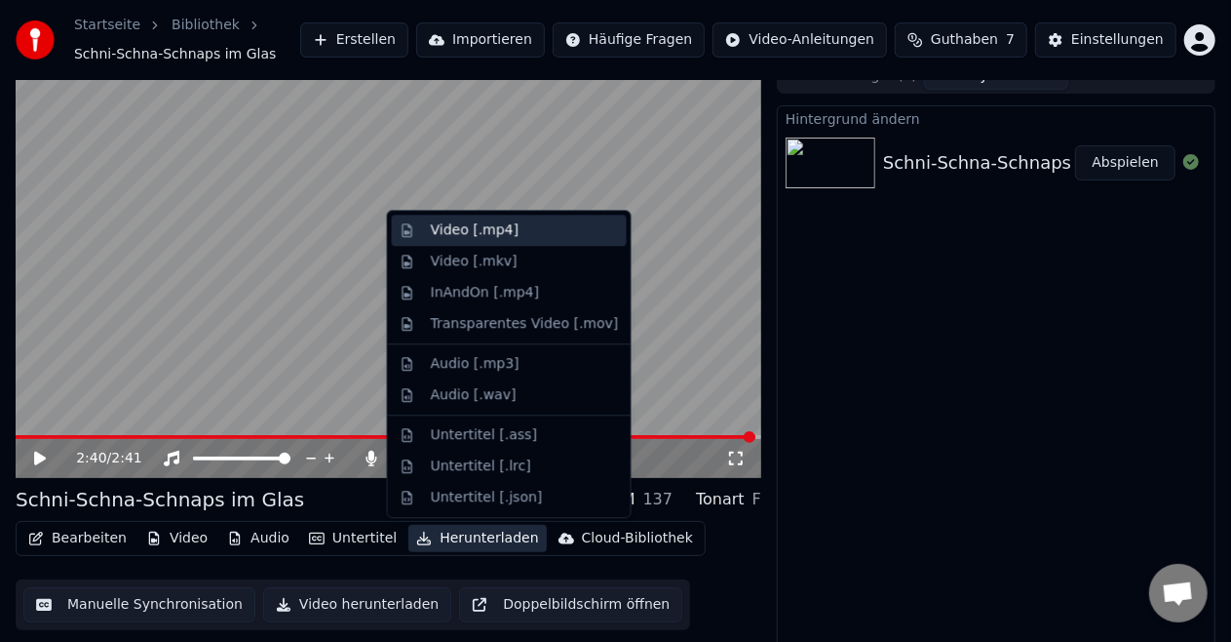
click at [499, 228] on div "Video [.mp4]" at bounding box center [475, 229] width 88 height 19
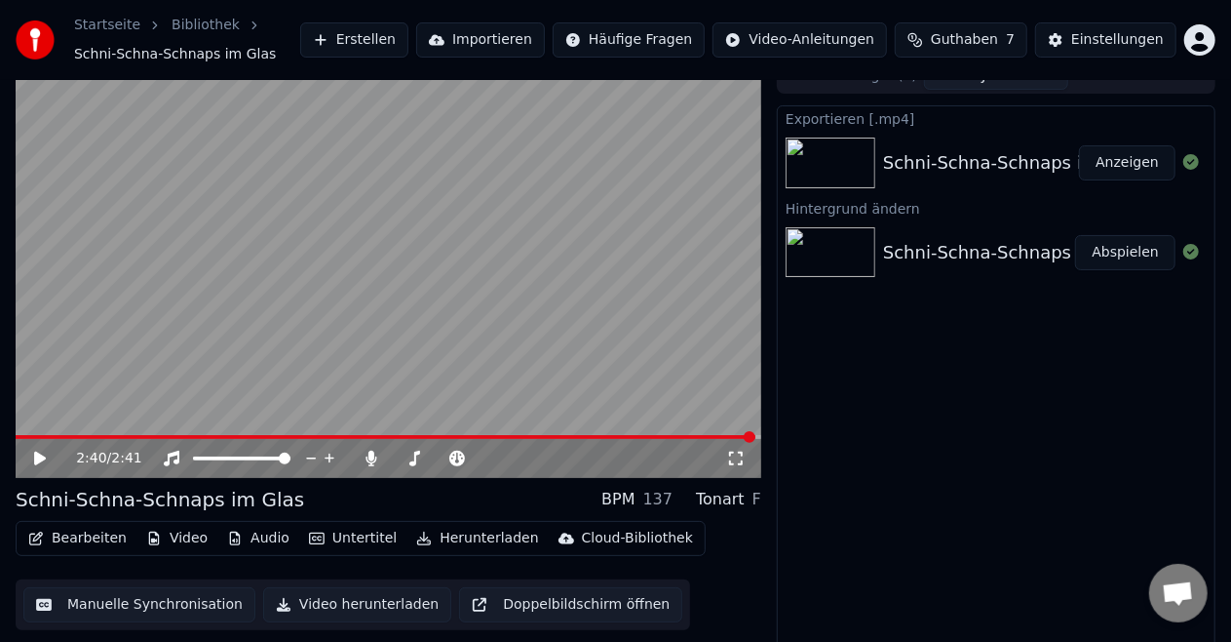
click at [1150, 163] on button "Anzeigen" at bounding box center [1127, 162] width 97 height 35
